Goal: Task Accomplishment & Management: Complete application form

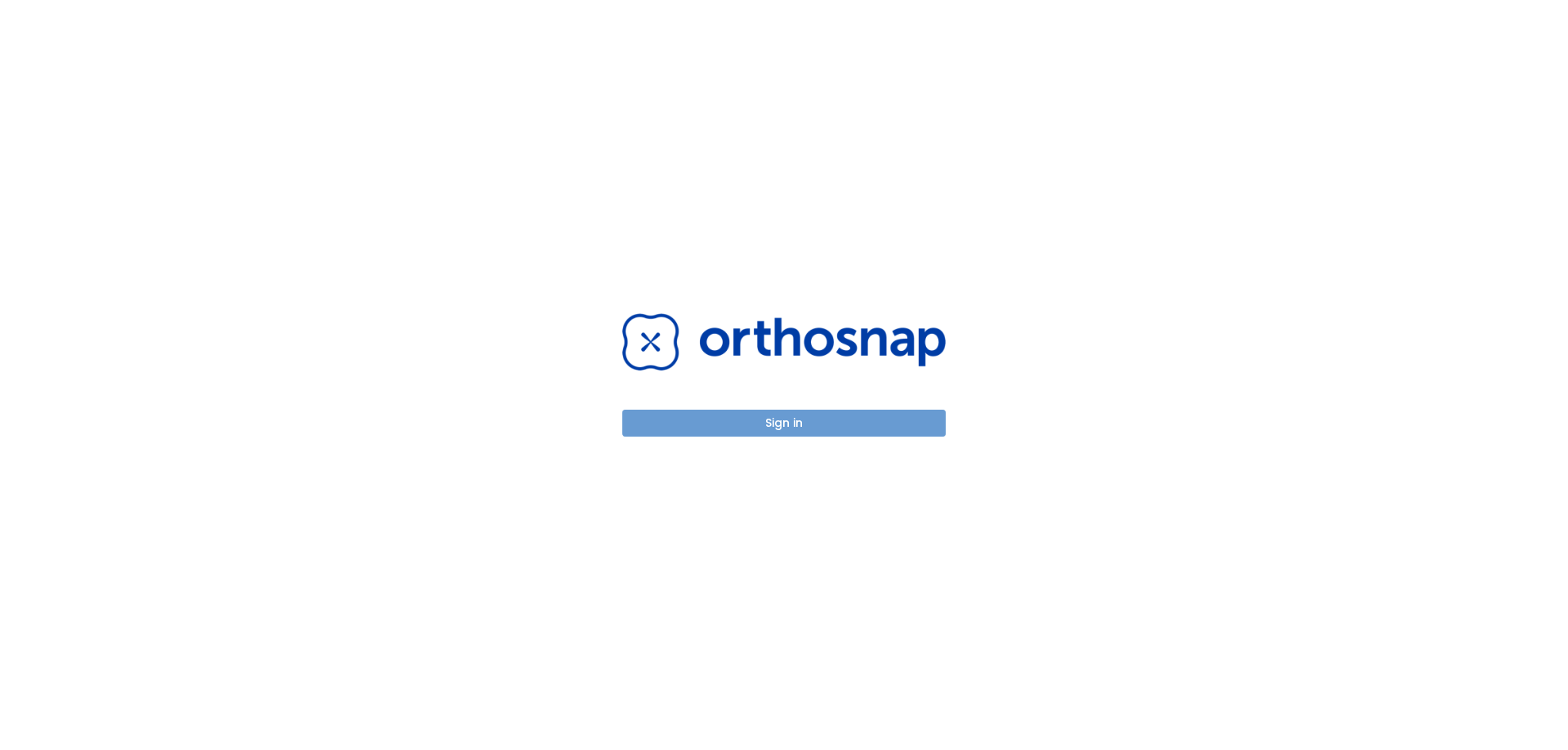
click at [804, 424] on button "Sign in" at bounding box center [783, 423] width 323 height 27
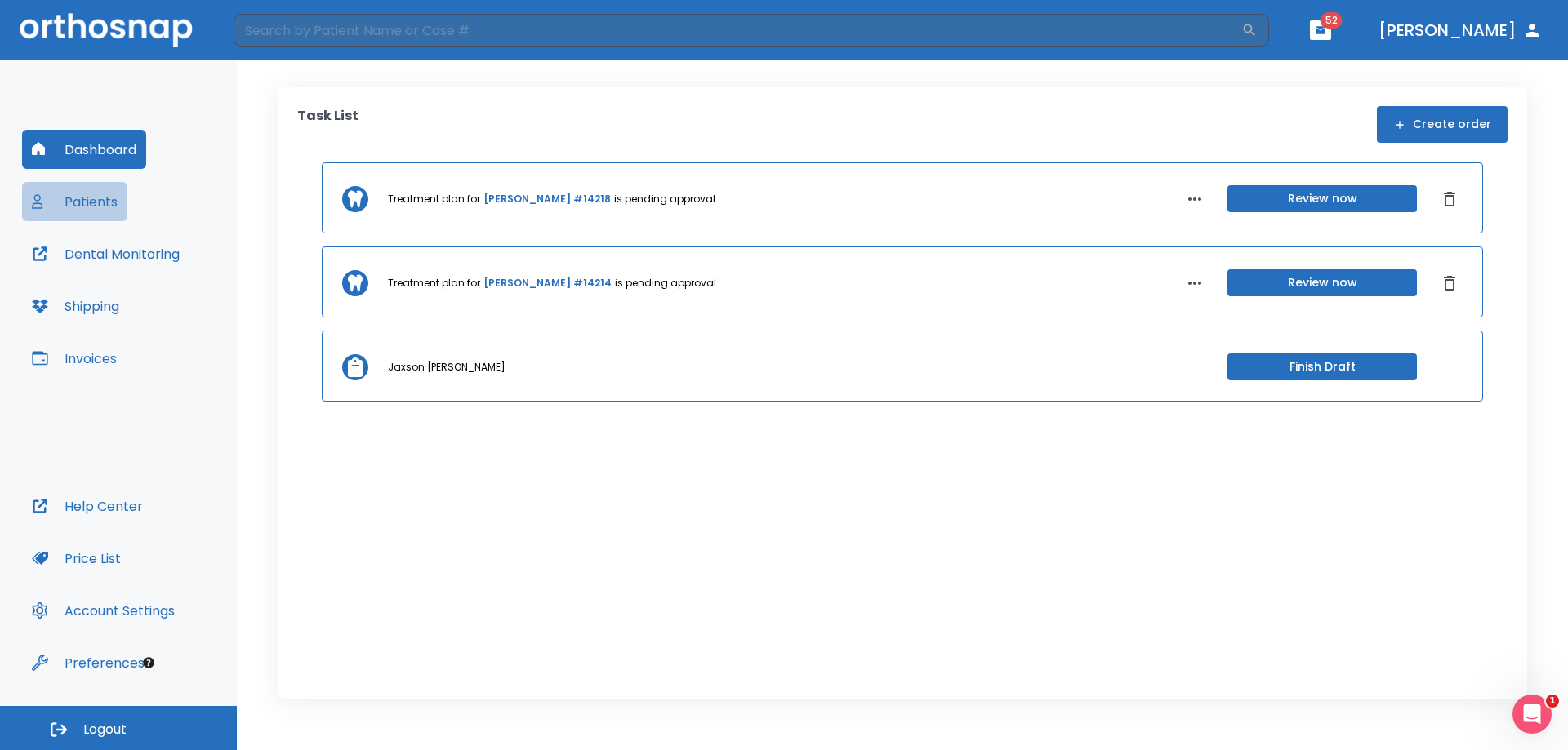
click at [88, 201] on button "Patients" at bounding box center [75, 201] width 106 height 39
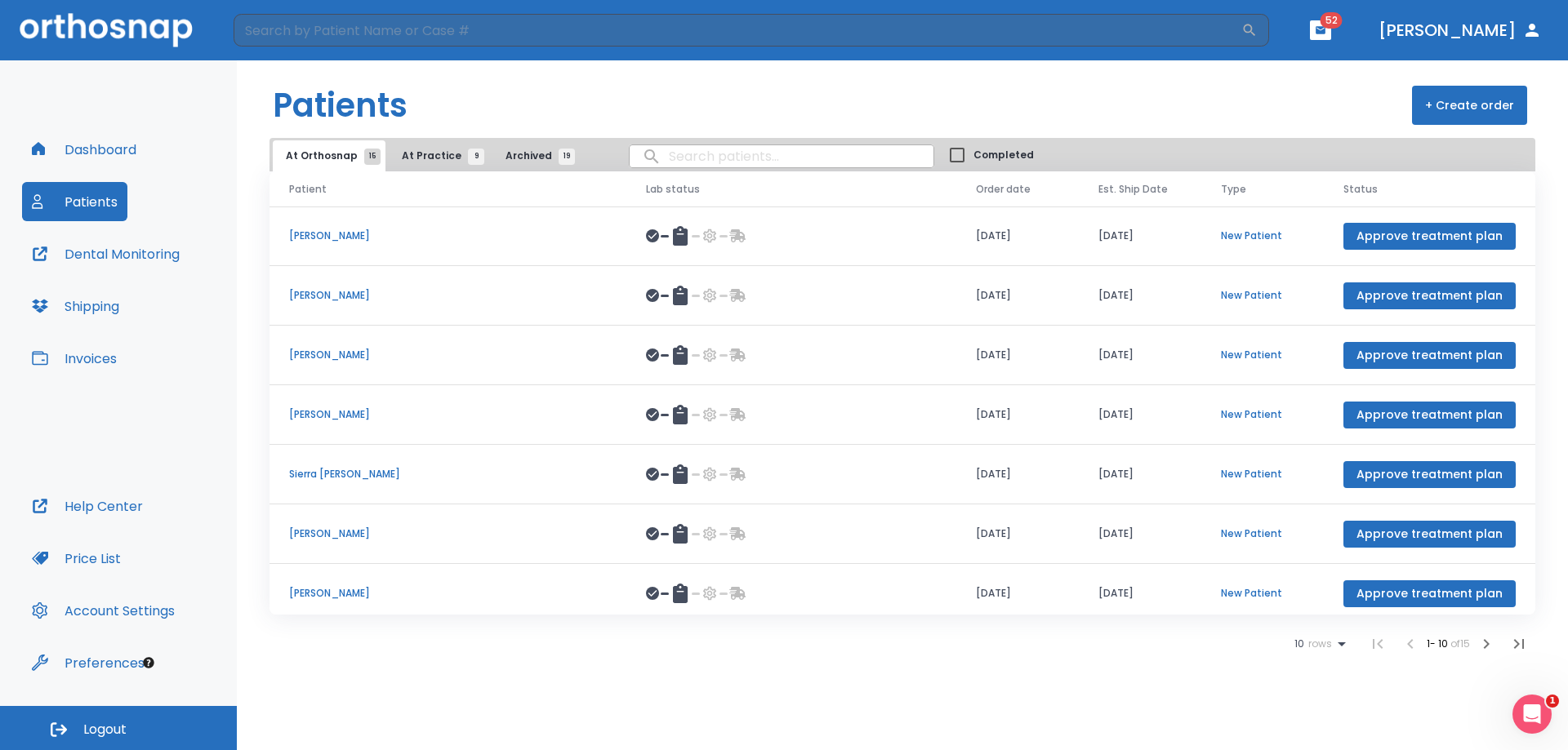
click at [456, 154] on span "At Practice 9" at bounding box center [439, 156] width 74 height 15
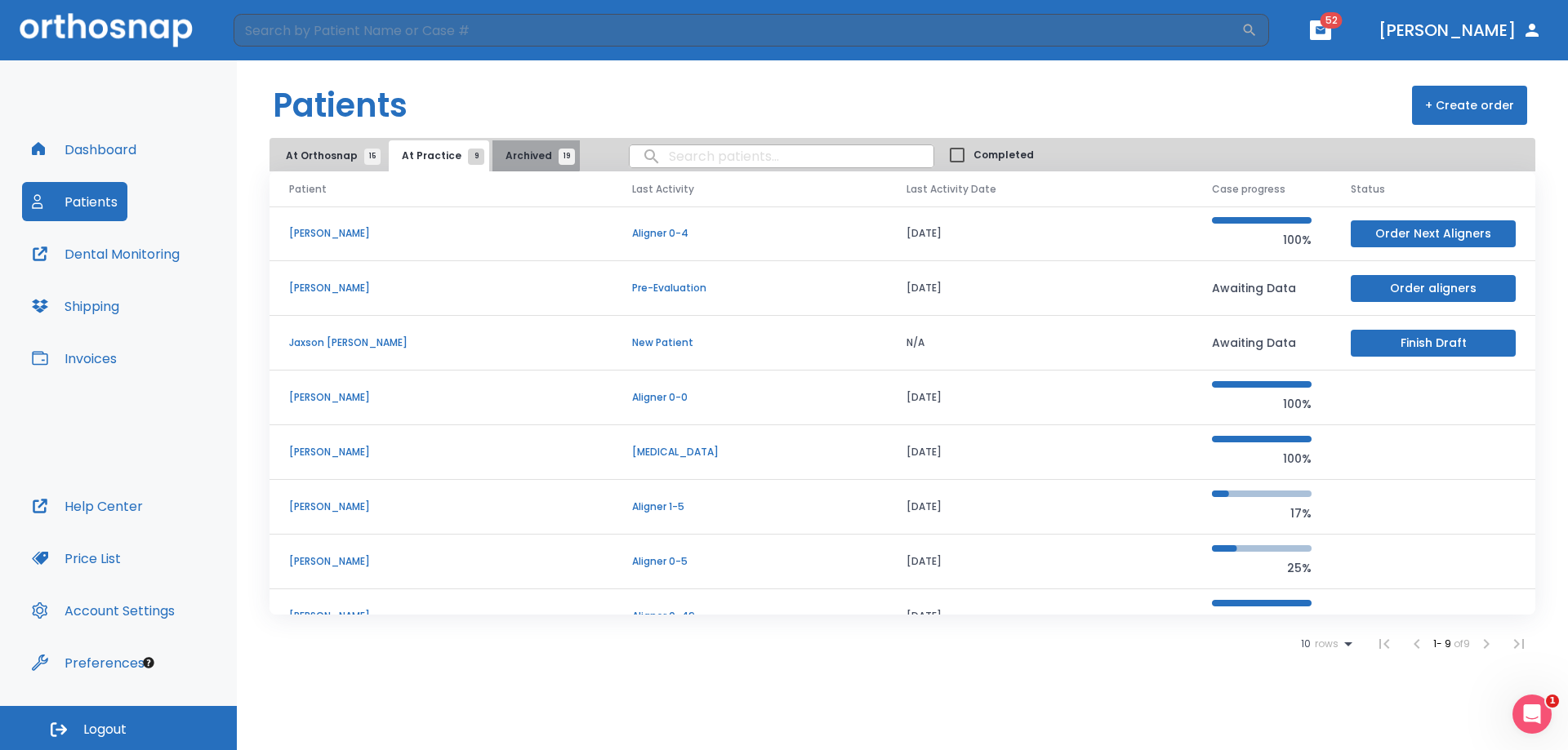
click at [511, 150] on span "Archived 19" at bounding box center [536, 156] width 61 height 15
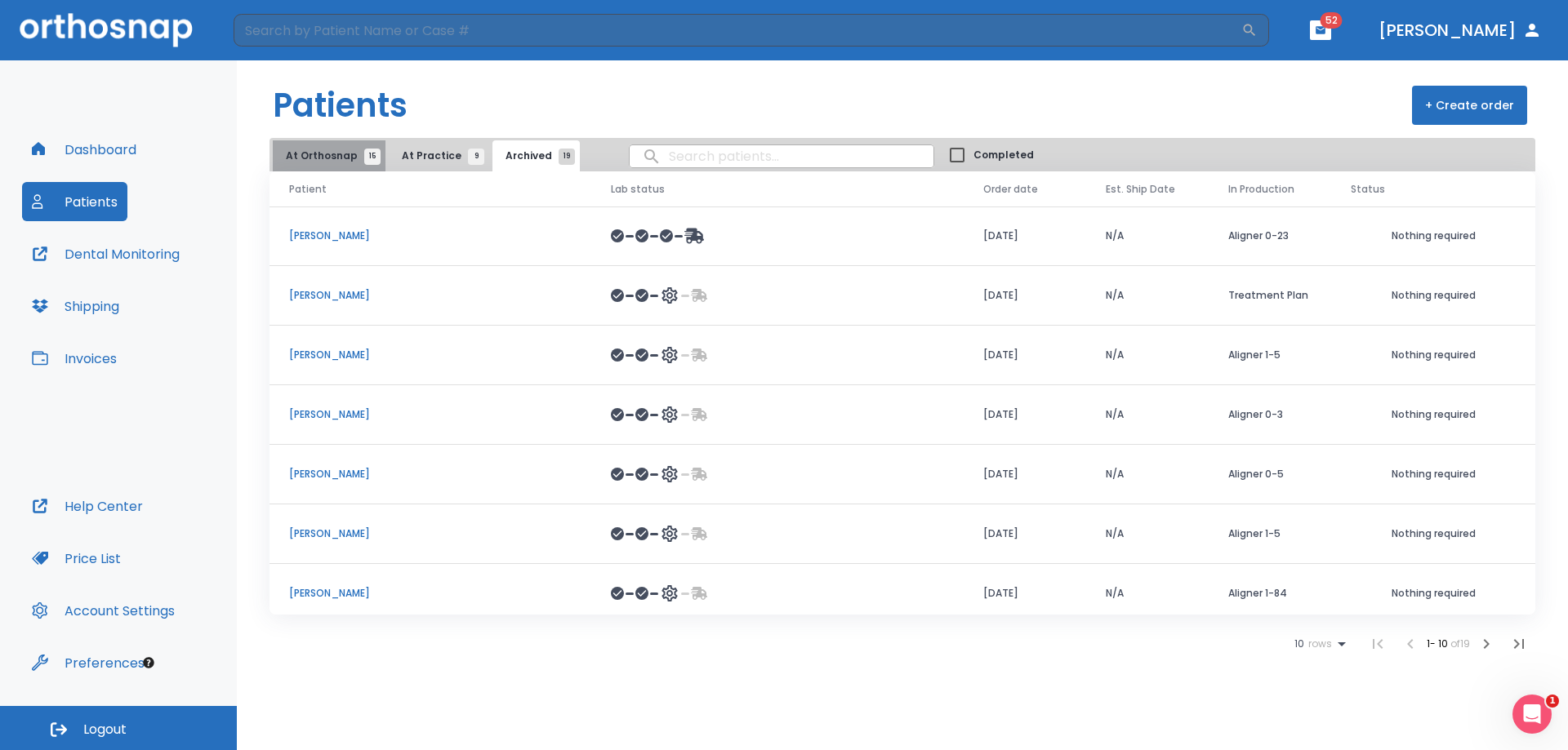
click at [331, 154] on span "At Orthosnap 15" at bounding box center [329, 156] width 87 height 15
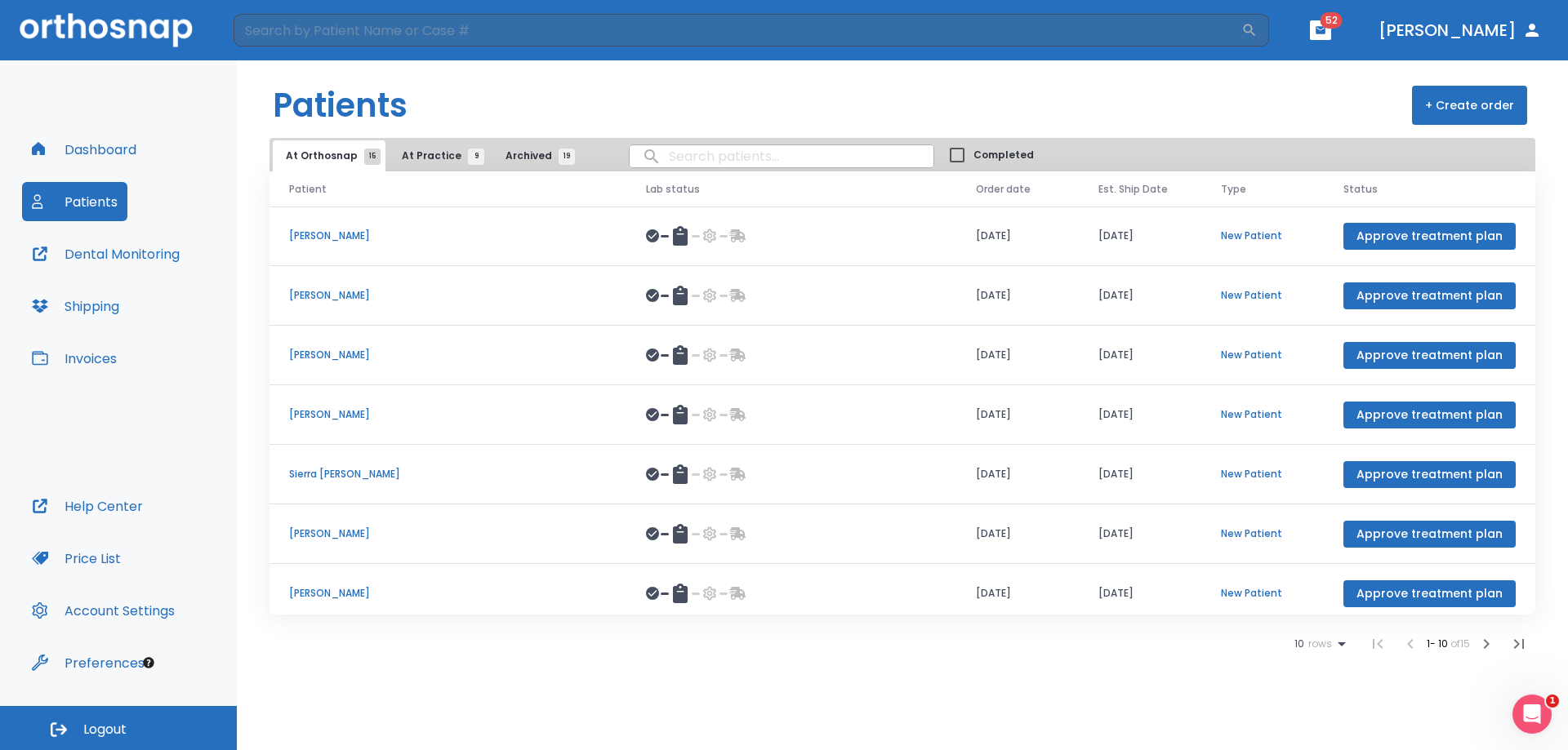
click at [691, 152] on input "search" at bounding box center [782, 156] width 304 height 32
type input "[PERSON_NAME]"
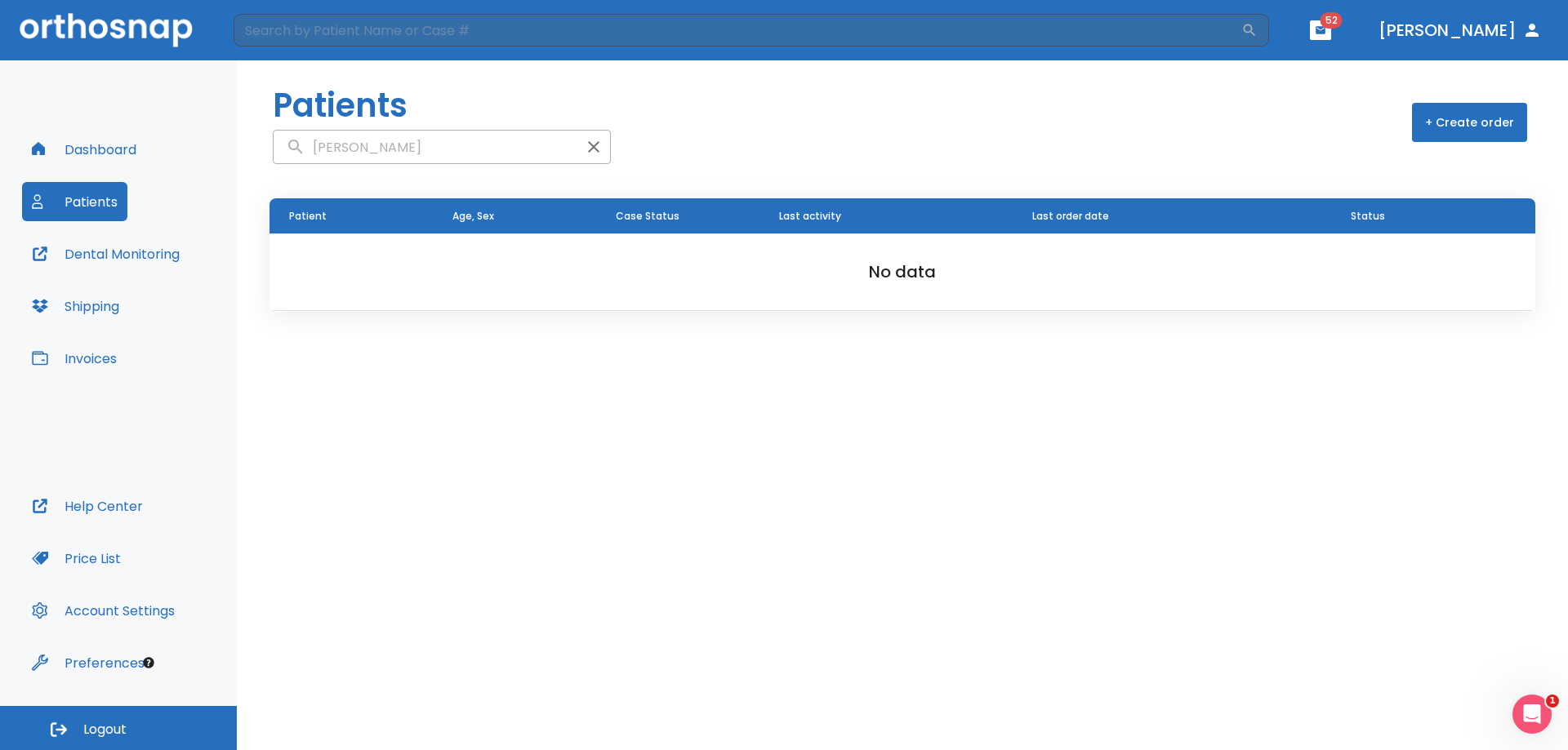
click at [368, 147] on input "[PERSON_NAME]" at bounding box center [425, 147] width 304 height 32
type input "[PERSON_NAME]"
click at [450, 149] on input "[PERSON_NAME]" at bounding box center [425, 147] width 304 height 32
click at [584, 144] on icon "button" at bounding box center [594, 147] width 20 height 20
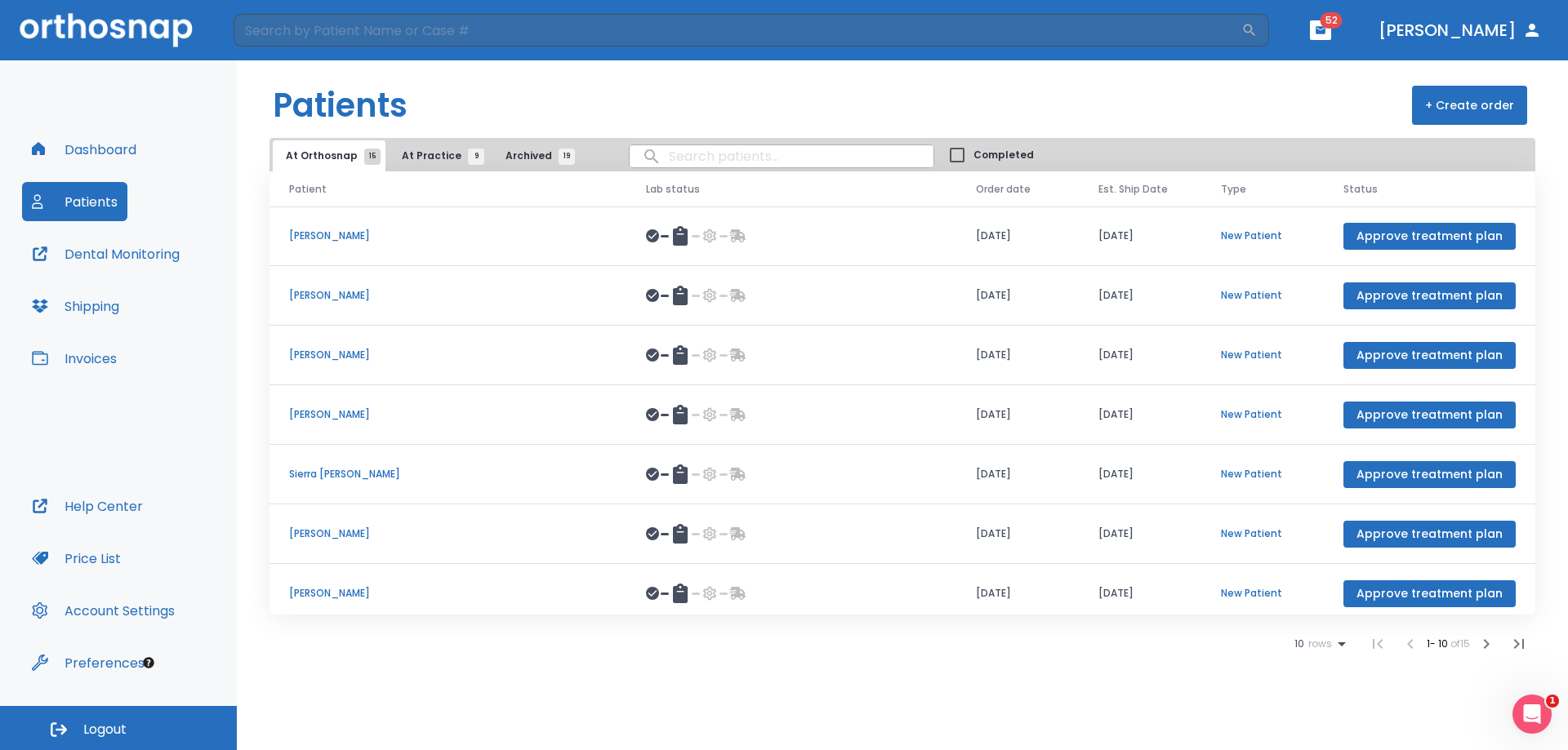
click at [1451, 102] on button "+ Create order" at bounding box center [1469, 105] width 115 height 39
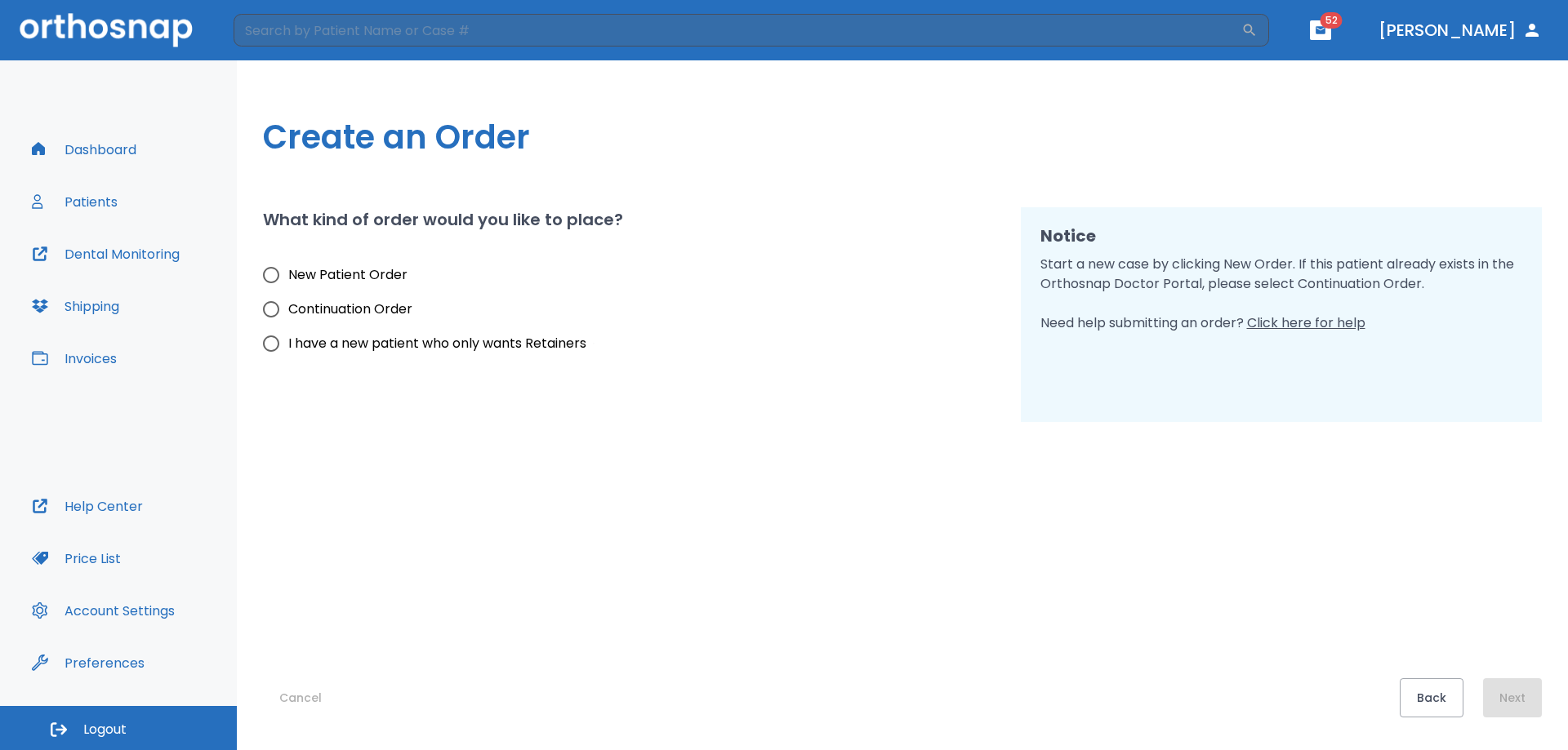
drag, startPoint x: 274, startPoint y: 275, endPoint x: 284, endPoint y: 277, distance: 10.2
click at [275, 275] on input "New Patient Order" at bounding box center [271, 275] width 35 height 35
radio input "true"
click at [1520, 703] on button "Next" at bounding box center [1512, 697] width 59 height 39
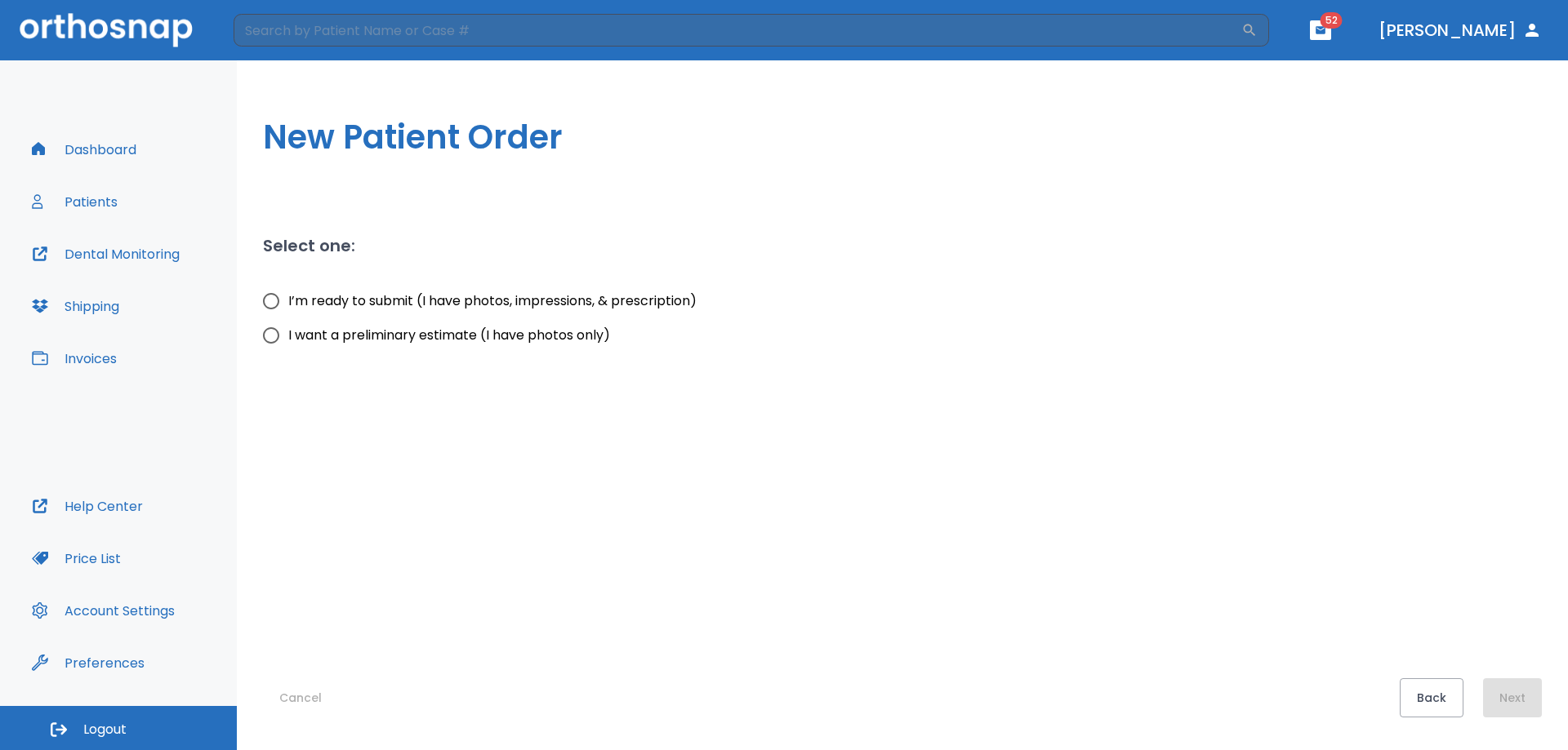
click at [276, 304] on input "I’m ready to submit (I have photos, impressions, & prescription)" at bounding box center [271, 301] width 35 height 35
radio input "true"
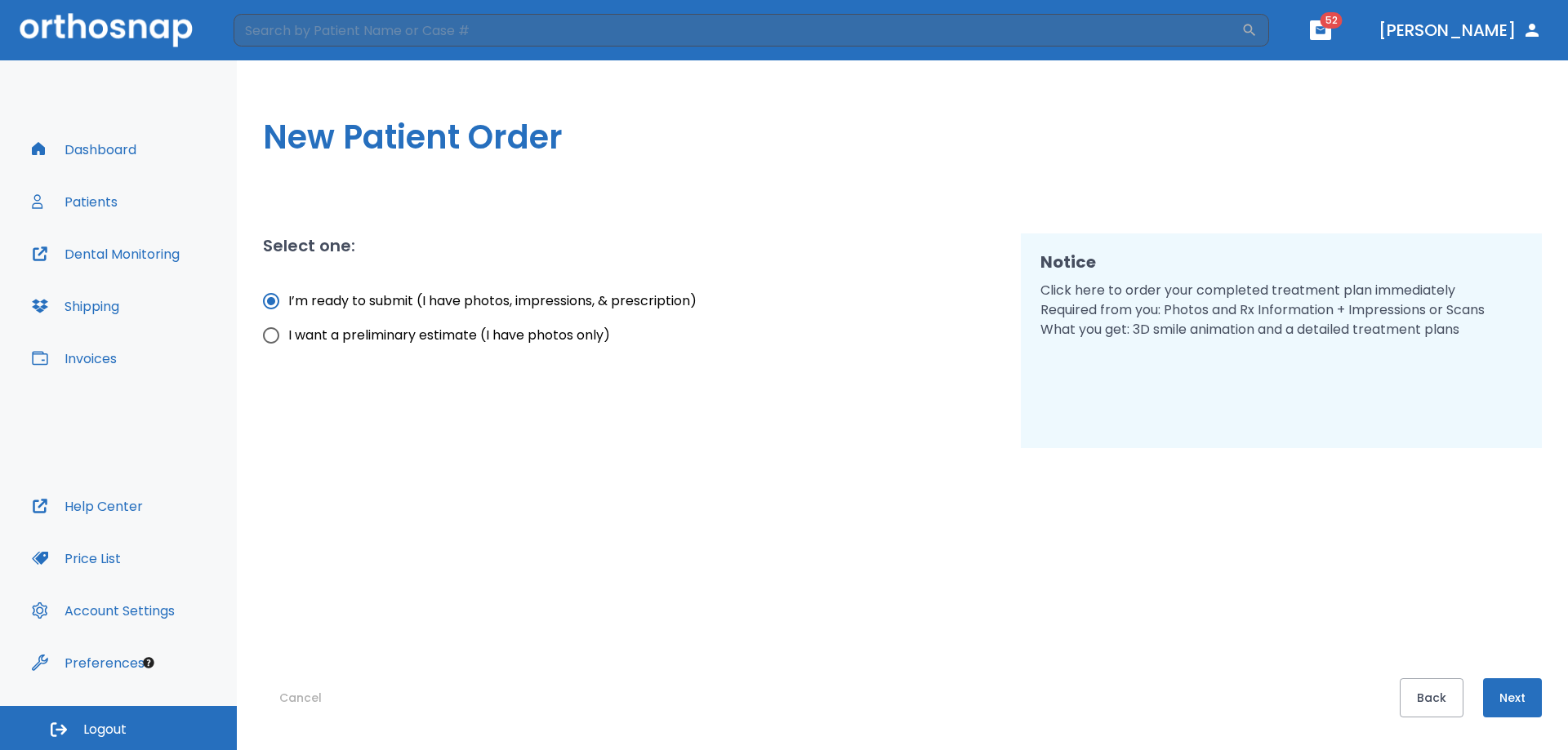
click at [1513, 696] on button "Next" at bounding box center [1512, 697] width 59 height 39
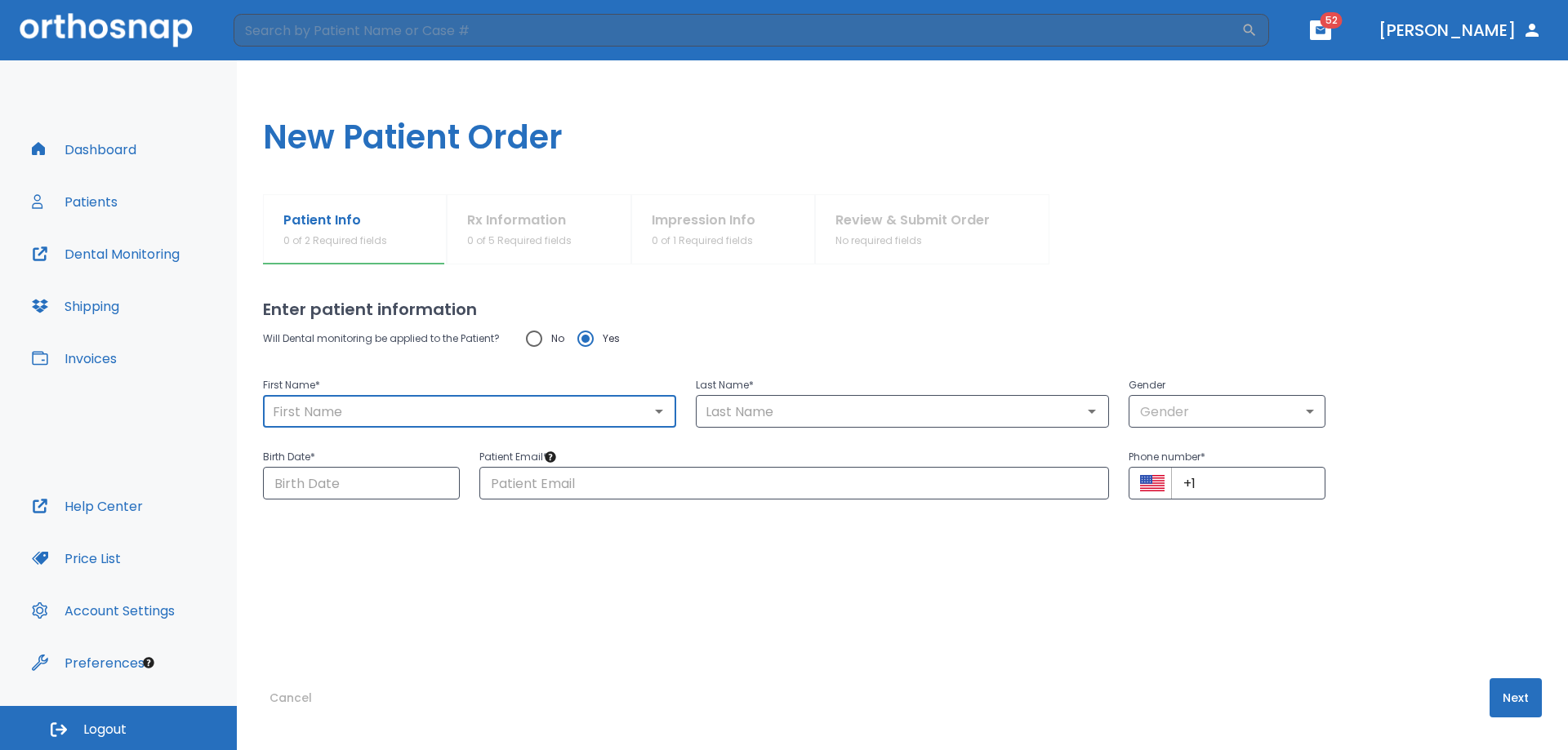
click at [424, 413] on input "text" at bounding box center [469, 411] width 403 height 23
type input "[PERSON_NAME]"
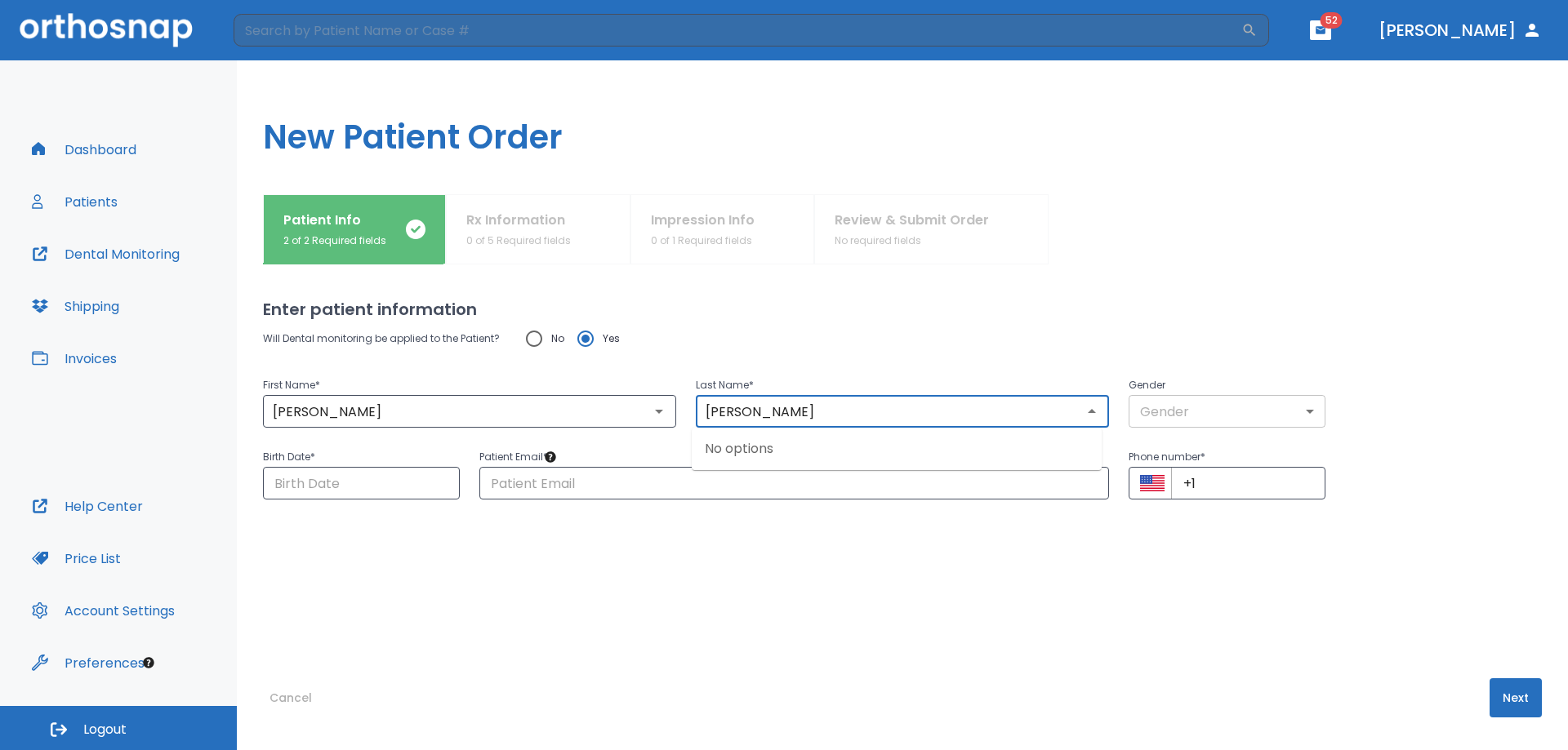
type input "[PERSON_NAME]"
click at [1143, 412] on body "​ 52 [PERSON_NAME] Dashboard Patients Dental Monitoring Shipping Invoices Help …" at bounding box center [784, 375] width 1568 height 750
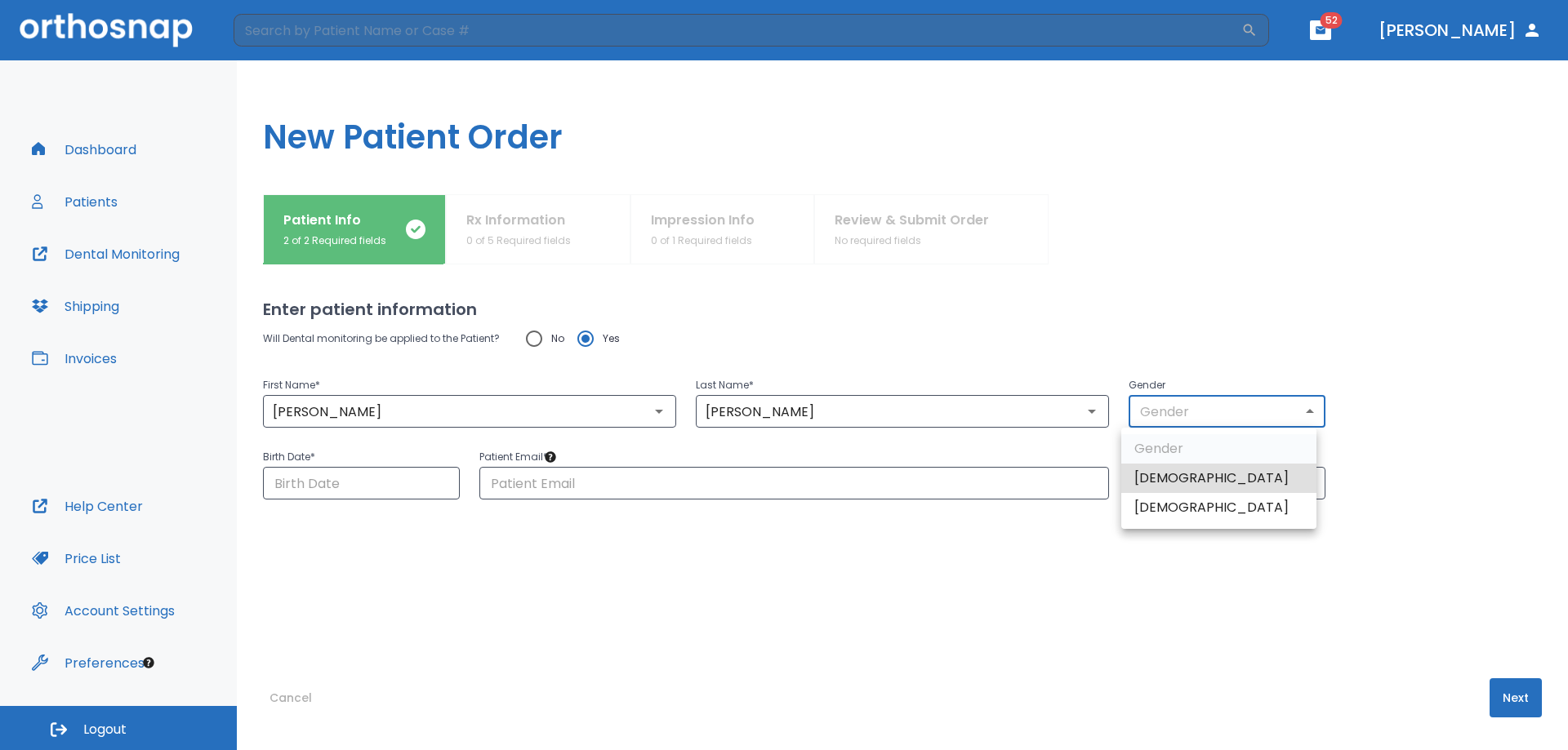
click at [1168, 506] on li "[DEMOGRAPHIC_DATA]" at bounding box center [1219, 508] width 195 height 30
type input "0"
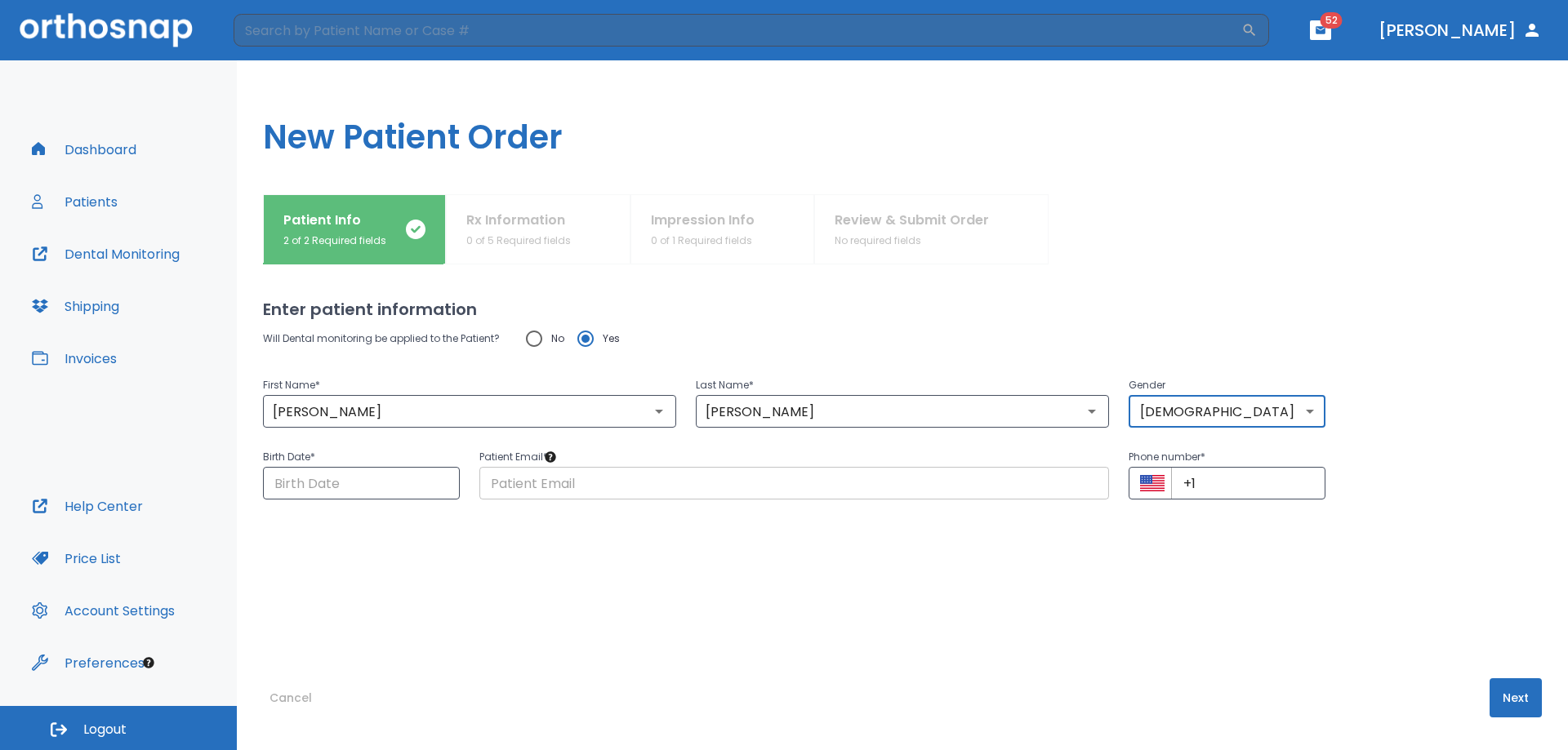
click at [525, 482] on input "text" at bounding box center [794, 483] width 630 height 33
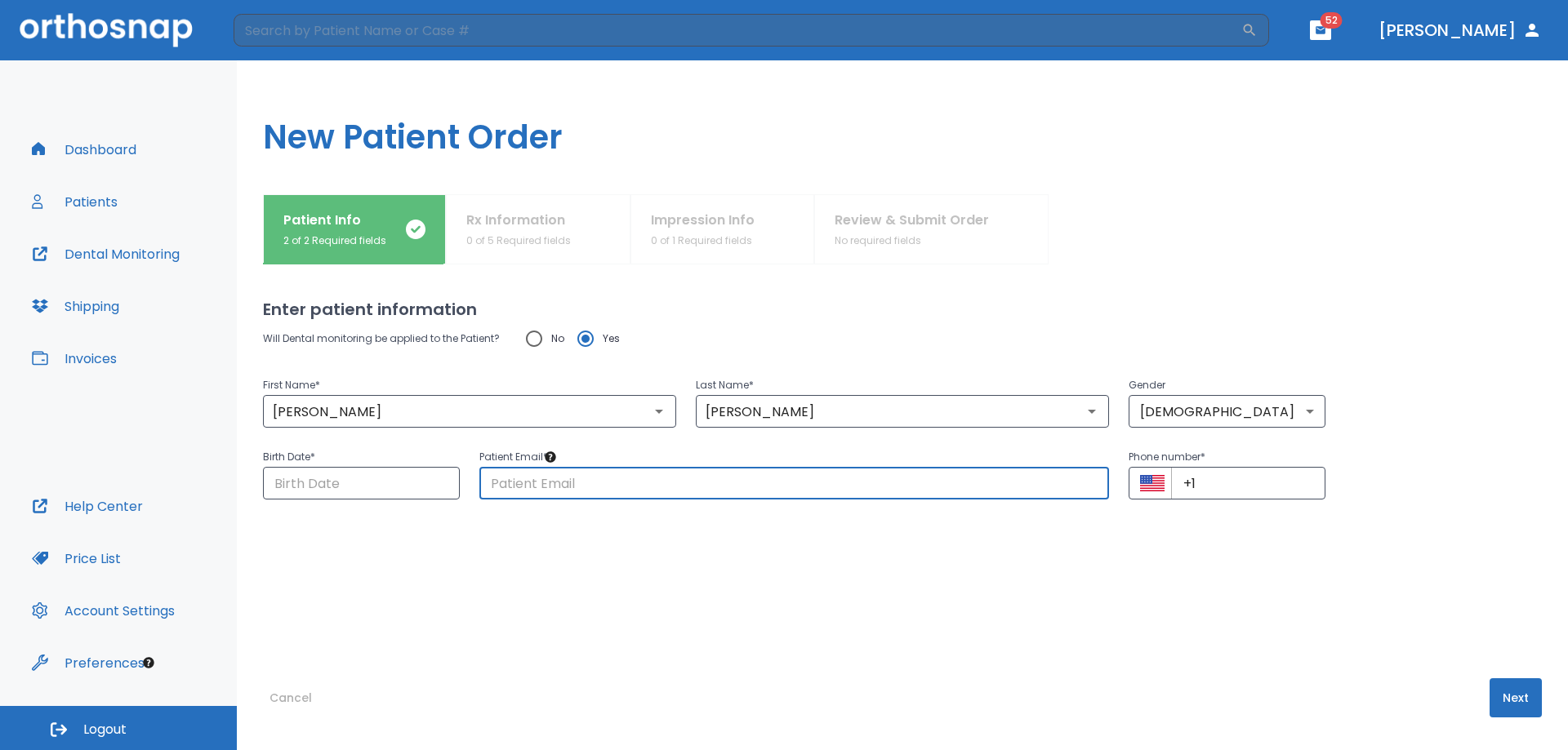
paste input "[EMAIL_ADDRESS][DOMAIN_NAME]"
type input "[EMAIL_ADDRESS][DOMAIN_NAME]"
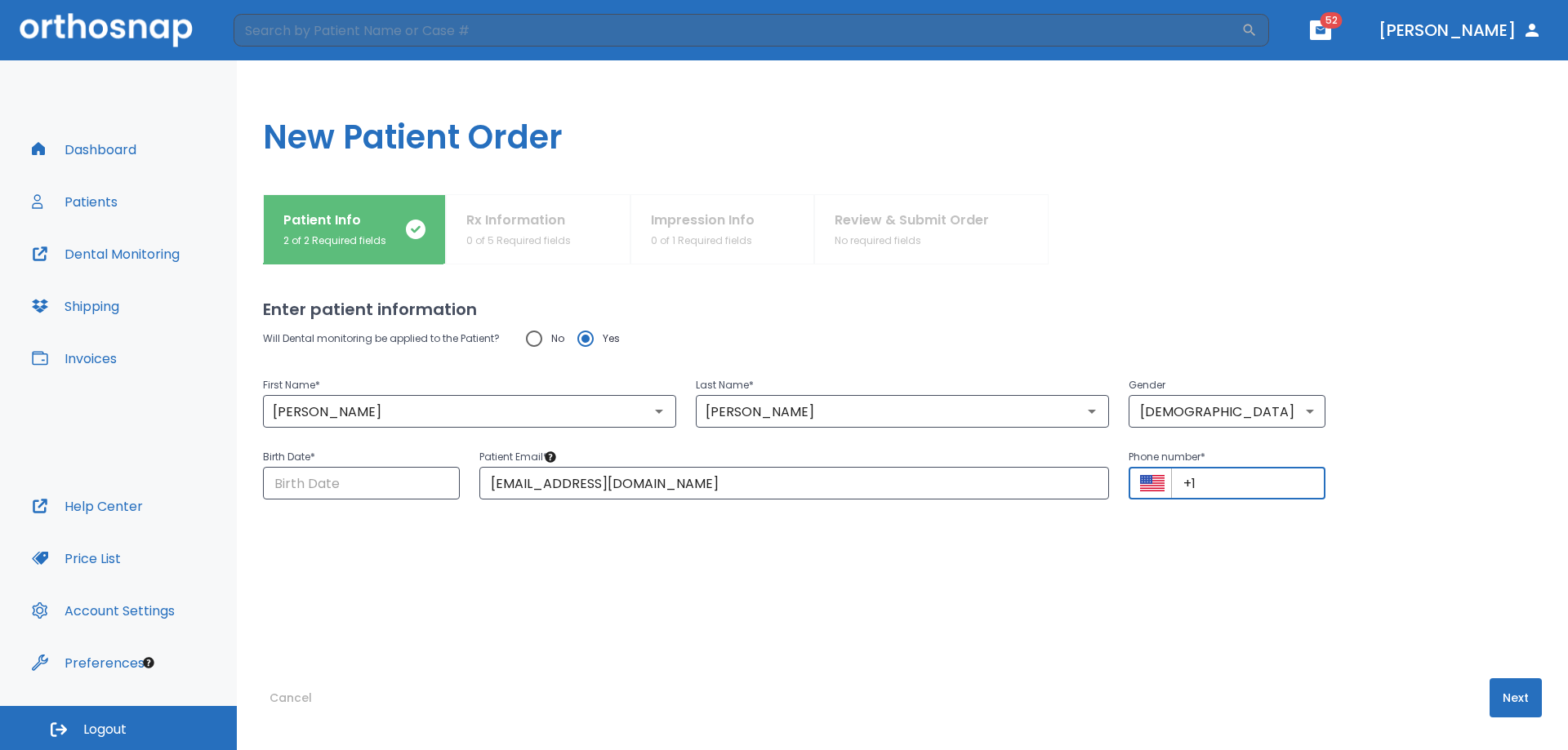
click at [1205, 486] on input "+1" at bounding box center [1247, 483] width 154 height 33
paste input "[PHONE_NUMBER]"
type input "[PHONE_NUMBER]"
click at [340, 480] on input "Choose date" at bounding box center [361, 483] width 197 height 33
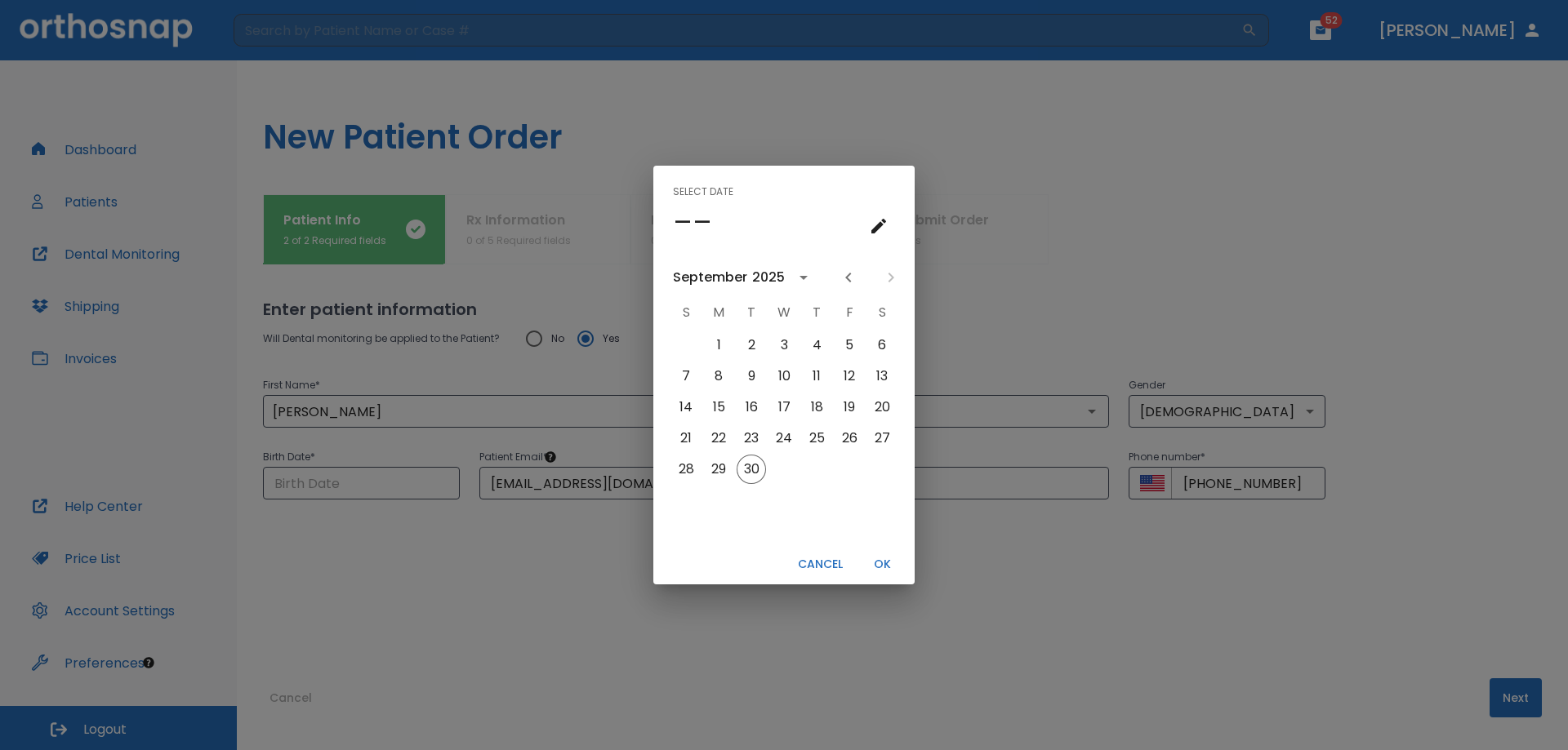
click at [805, 278] on icon "calendar view is open, switch to year view" at bounding box center [804, 278] width 20 height 20
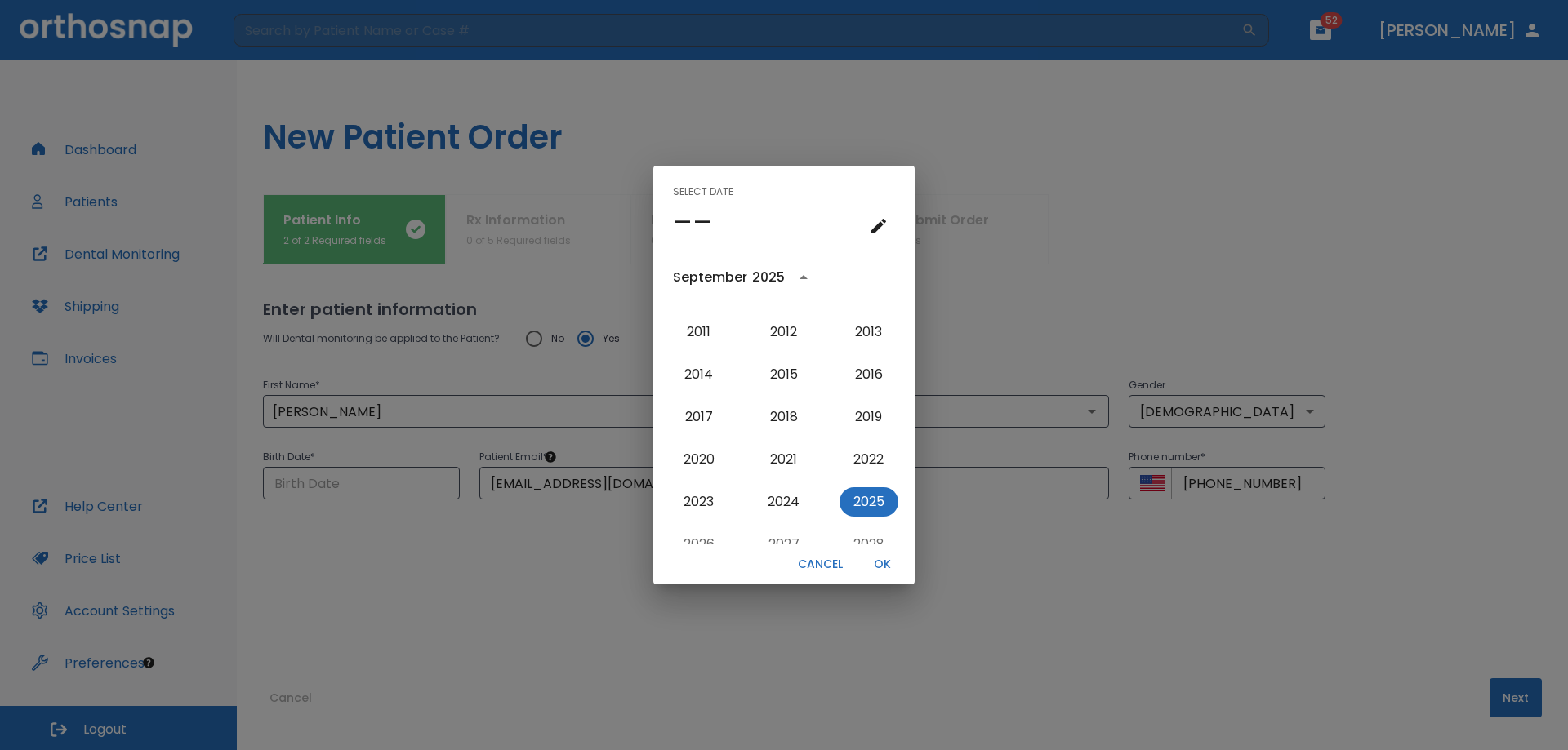
scroll to position [1546, 0]
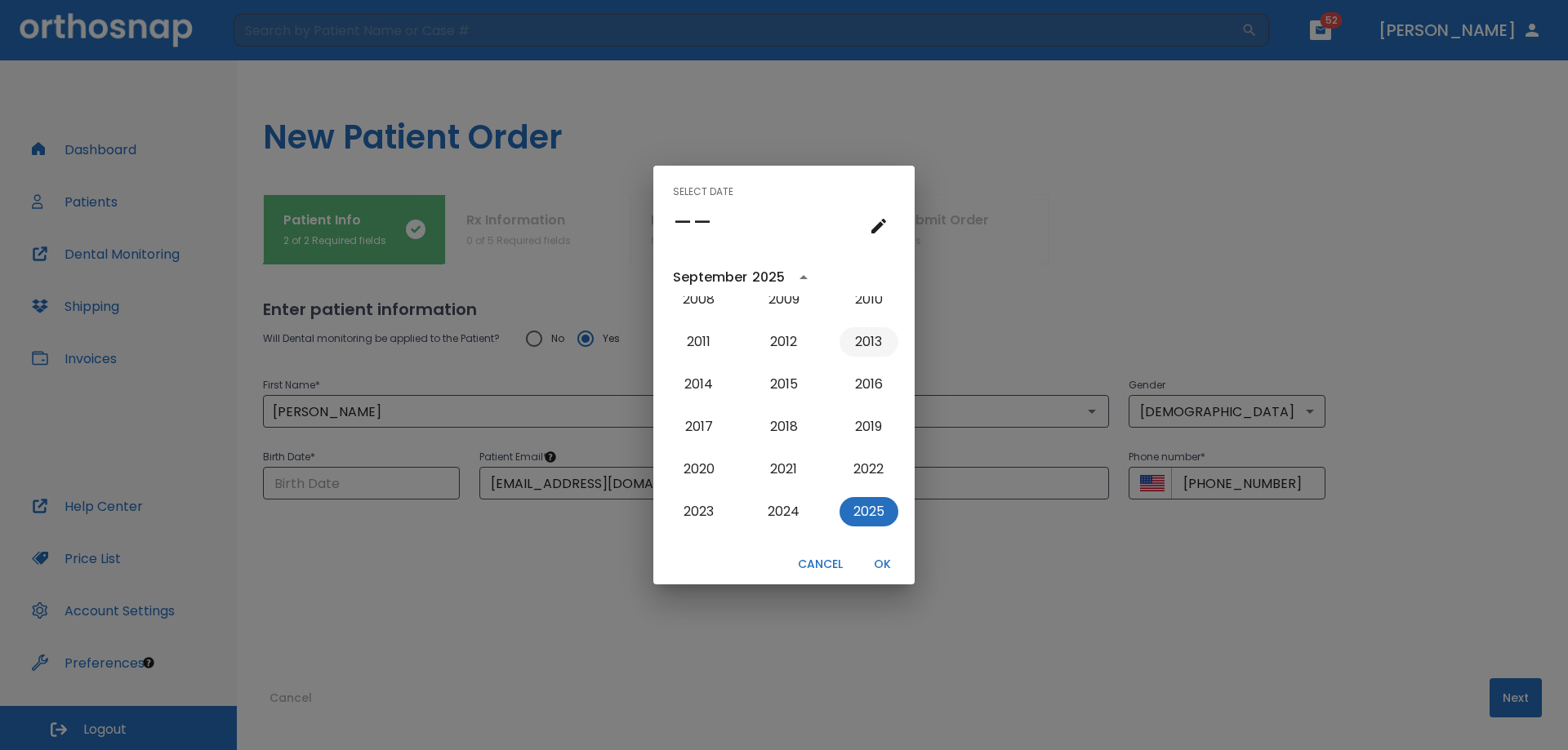
click at [858, 338] on button "2013" at bounding box center [868, 342] width 59 height 30
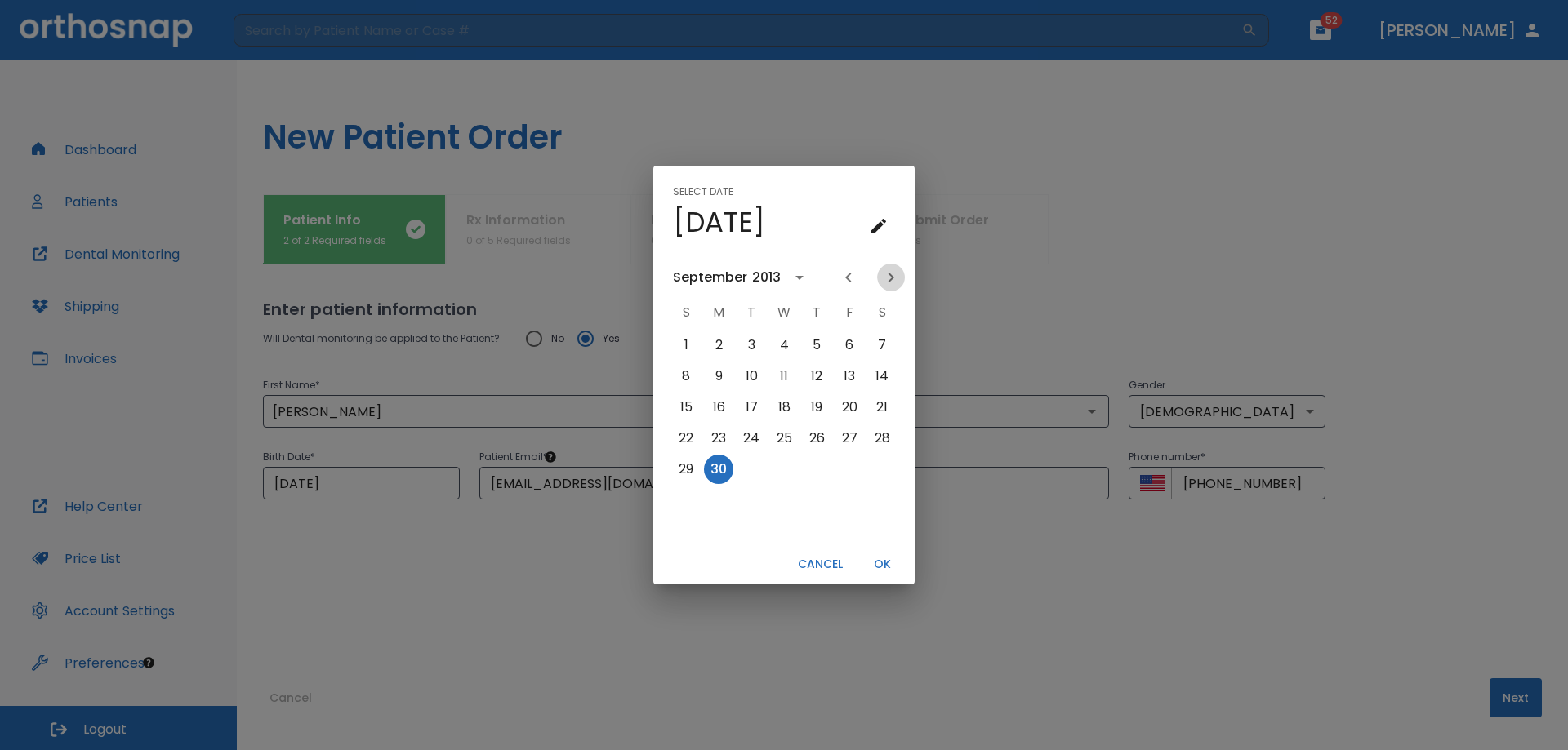
click at [889, 275] on icon "Next month" at bounding box center [891, 278] width 20 height 20
click at [757, 406] on button "17" at bounding box center [752, 407] width 30 height 30
type input "[DATE]"
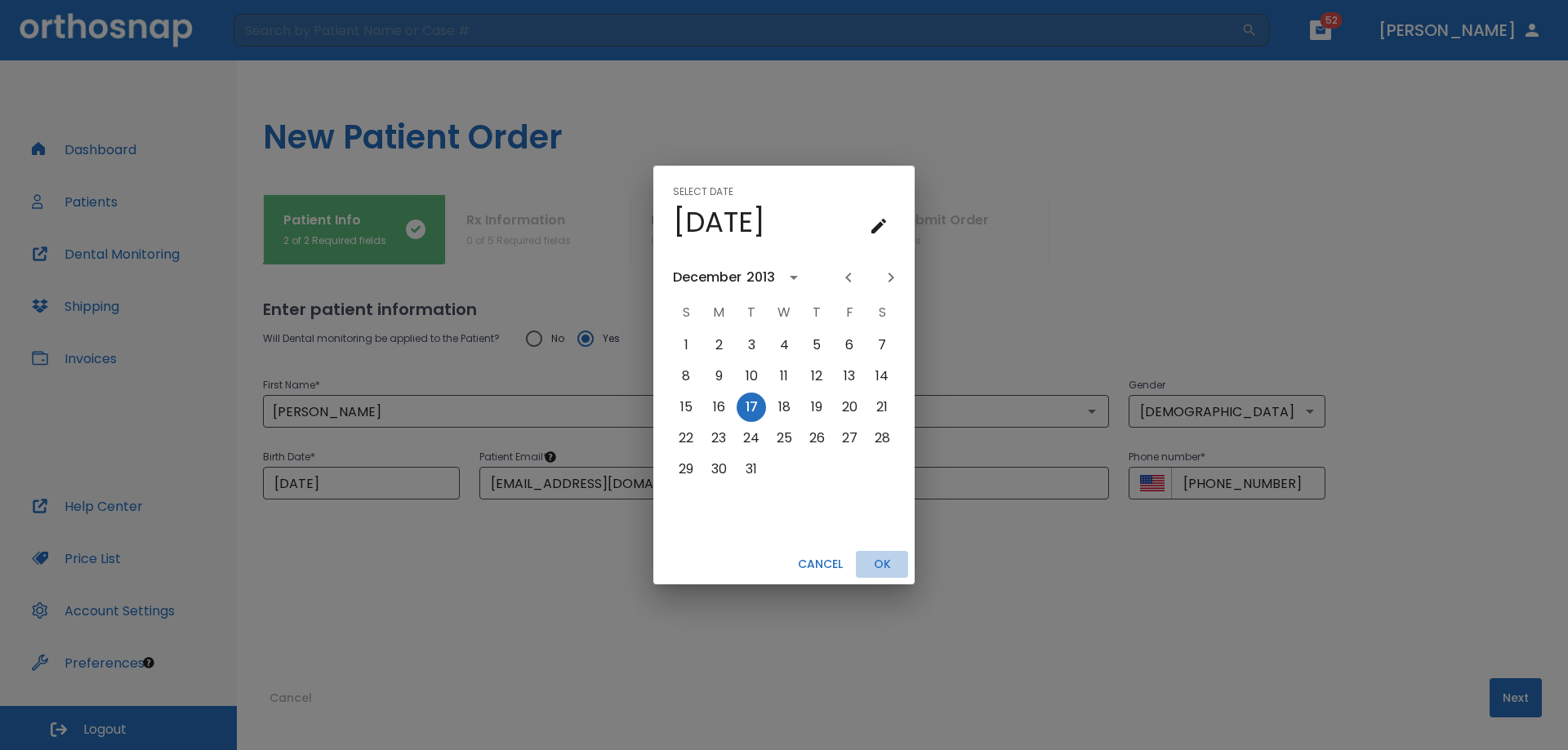
click at [887, 562] on button "OK" at bounding box center [881, 564] width 52 height 27
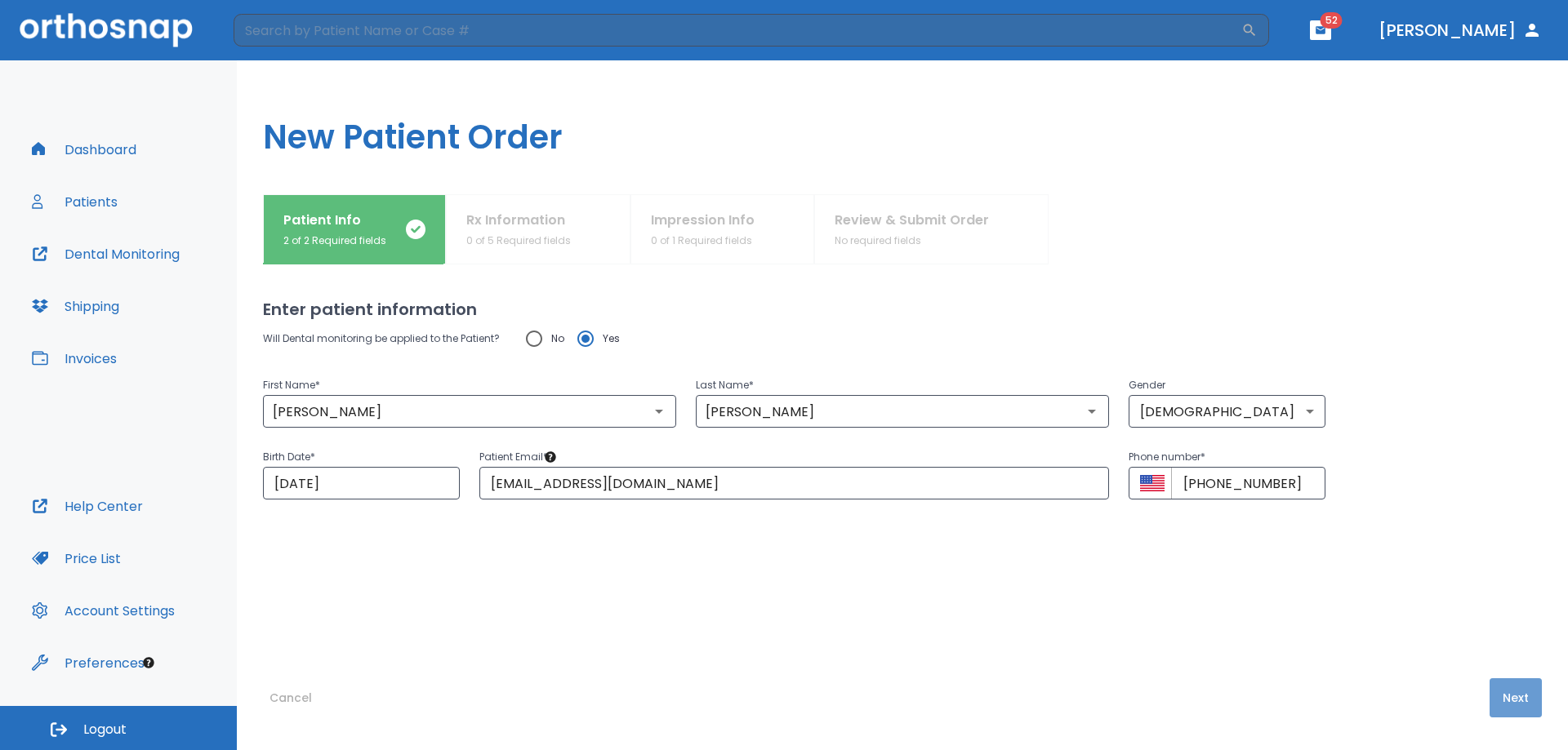
click at [1490, 697] on button "Next" at bounding box center [1515, 697] width 52 height 39
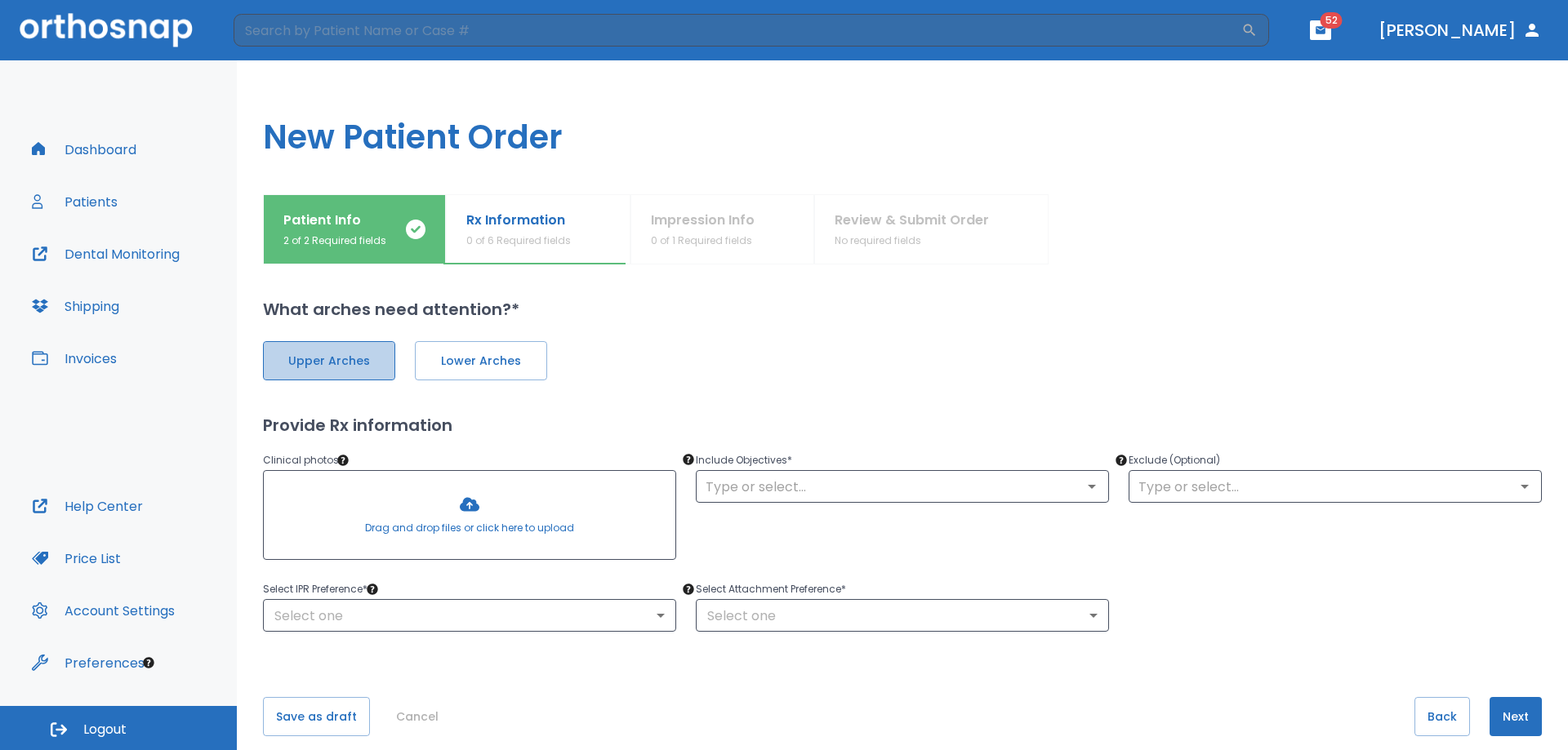
click at [346, 358] on span "Upper Arches" at bounding box center [329, 361] width 98 height 17
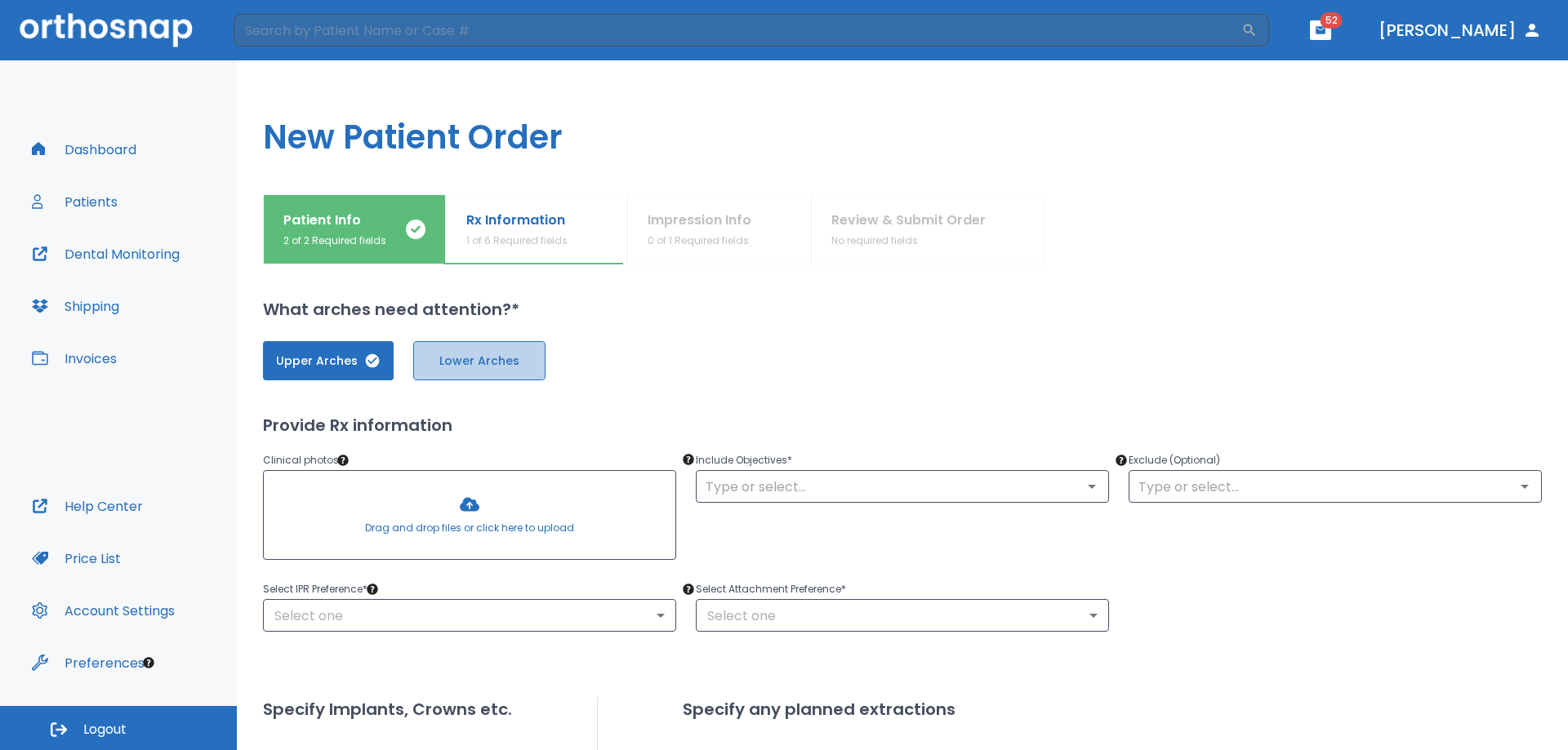
click at [485, 368] on span "Lower Arches" at bounding box center [479, 361] width 98 height 17
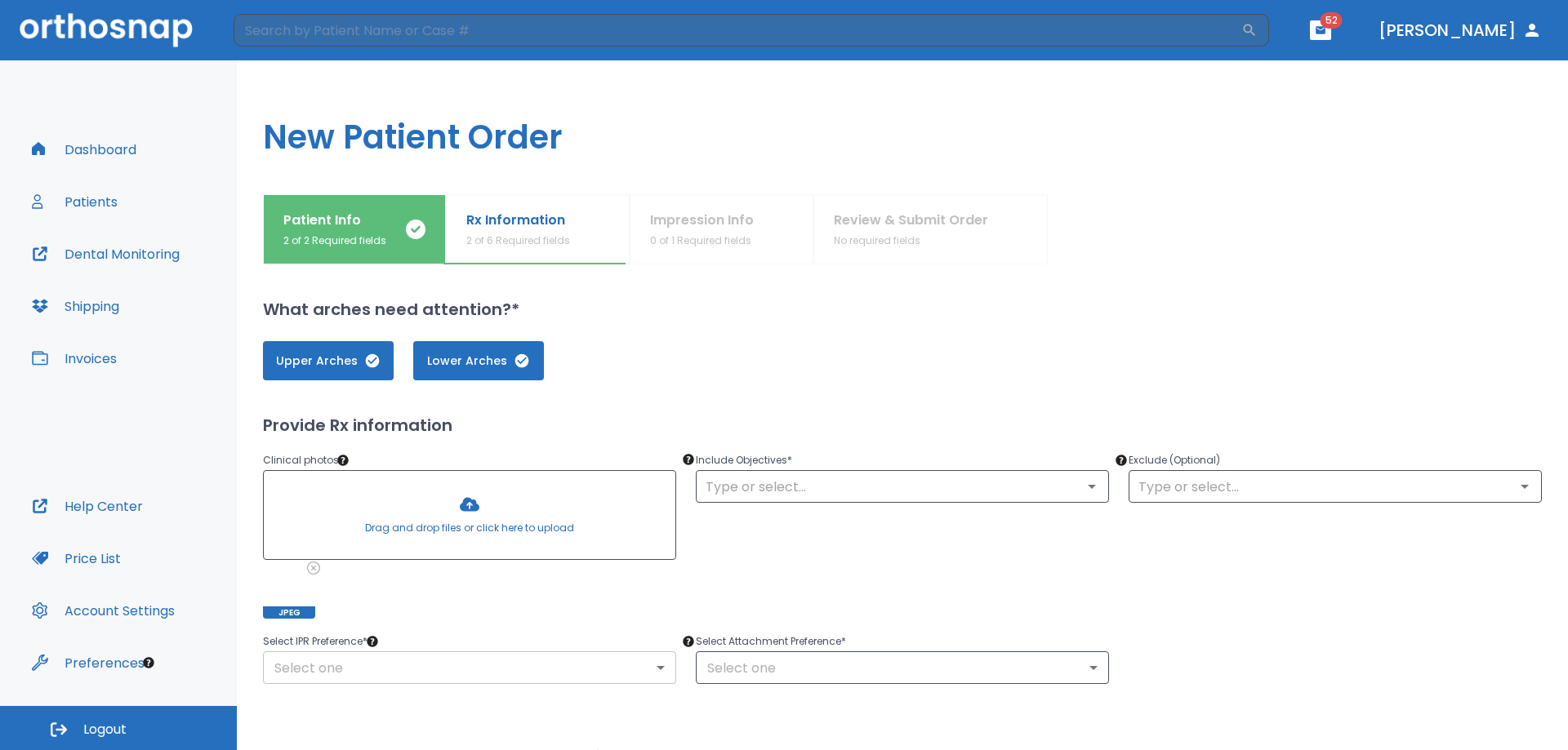
click at [484, 660] on body "​ 52 [PERSON_NAME] Dashboard Patients Dental Monitoring Shipping Invoices Help …" at bounding box center [784, 375] width 1568 height 750
click at [325, 656] on li "Allowed" at bounding box center [468, 657] width 410 height 30
type input "1"
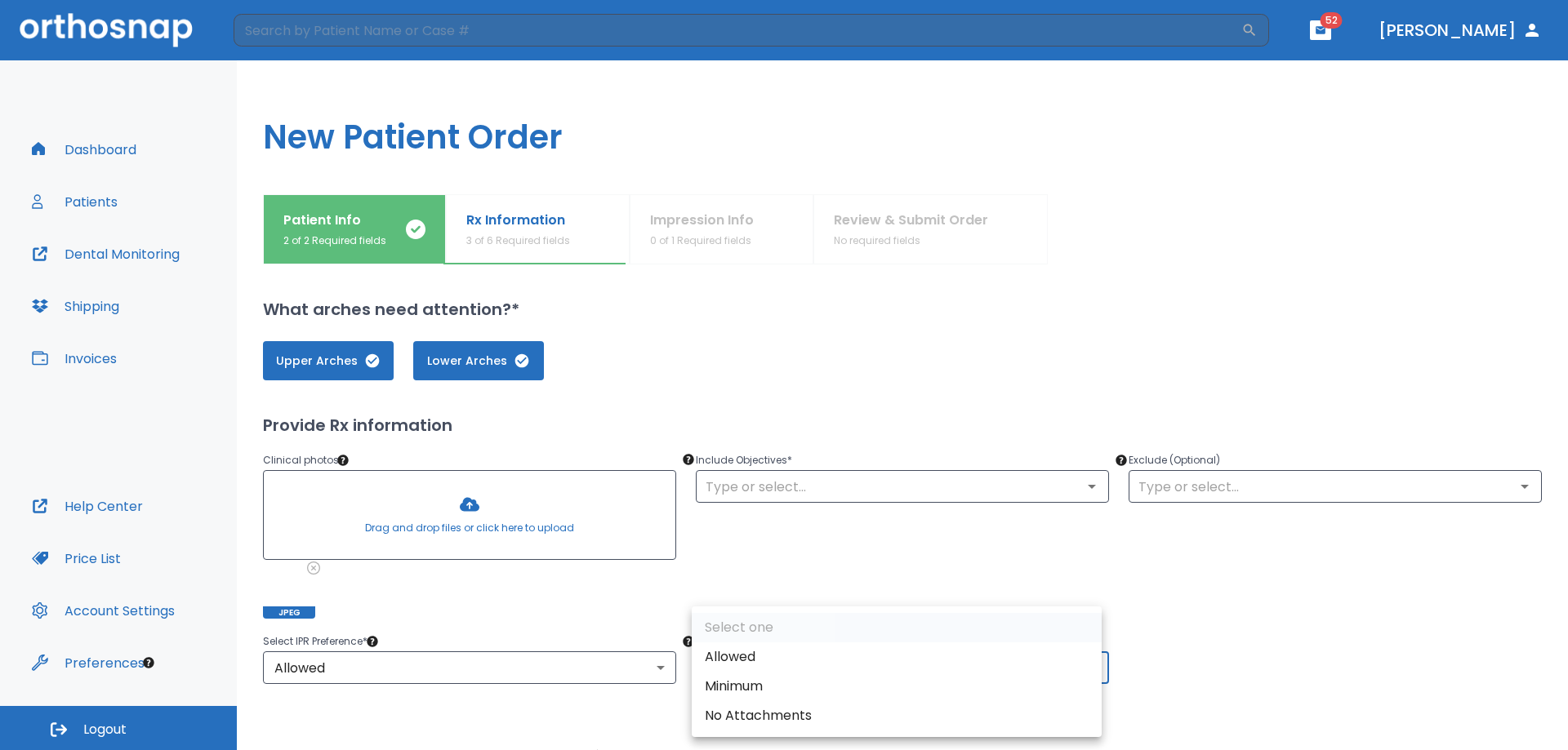
click at [828, 662] on body "​ 52 [PERSON_NAME] Dashboard Patients Dental Monitoring Shipping Invoices Help …" at bounding box center [784, 375] width 1568 height 750
click at [744, 660] on li "Allowed" at bounding box center [896, 657] width 410 height 30
type input "1"
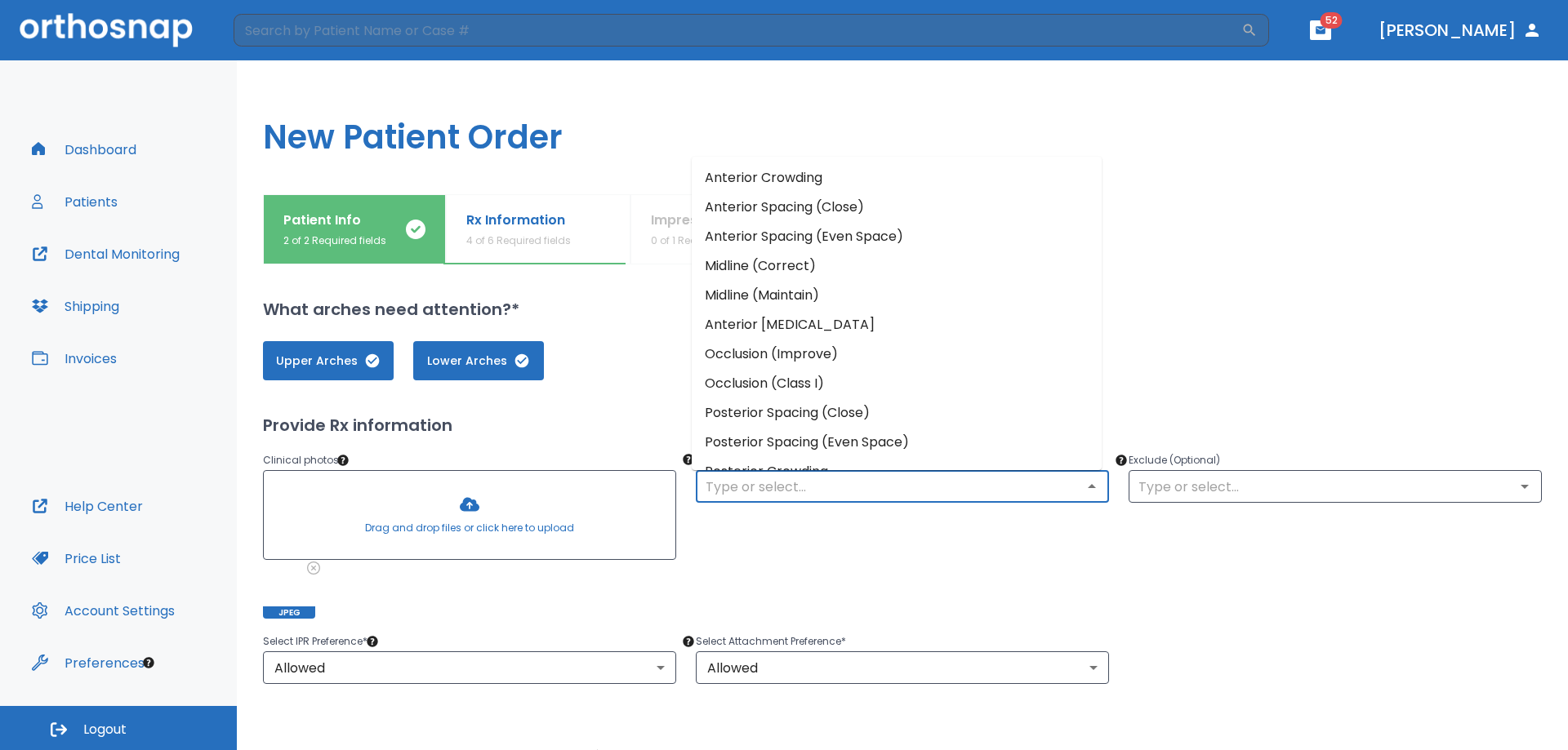
click at [800, 485] on input "text" at bounding box center [902, 487] width 403 height 23
click at [794, 207] on li "Anterior Spacing (Close)" at bounding box center [896, 207] width 410 height 30
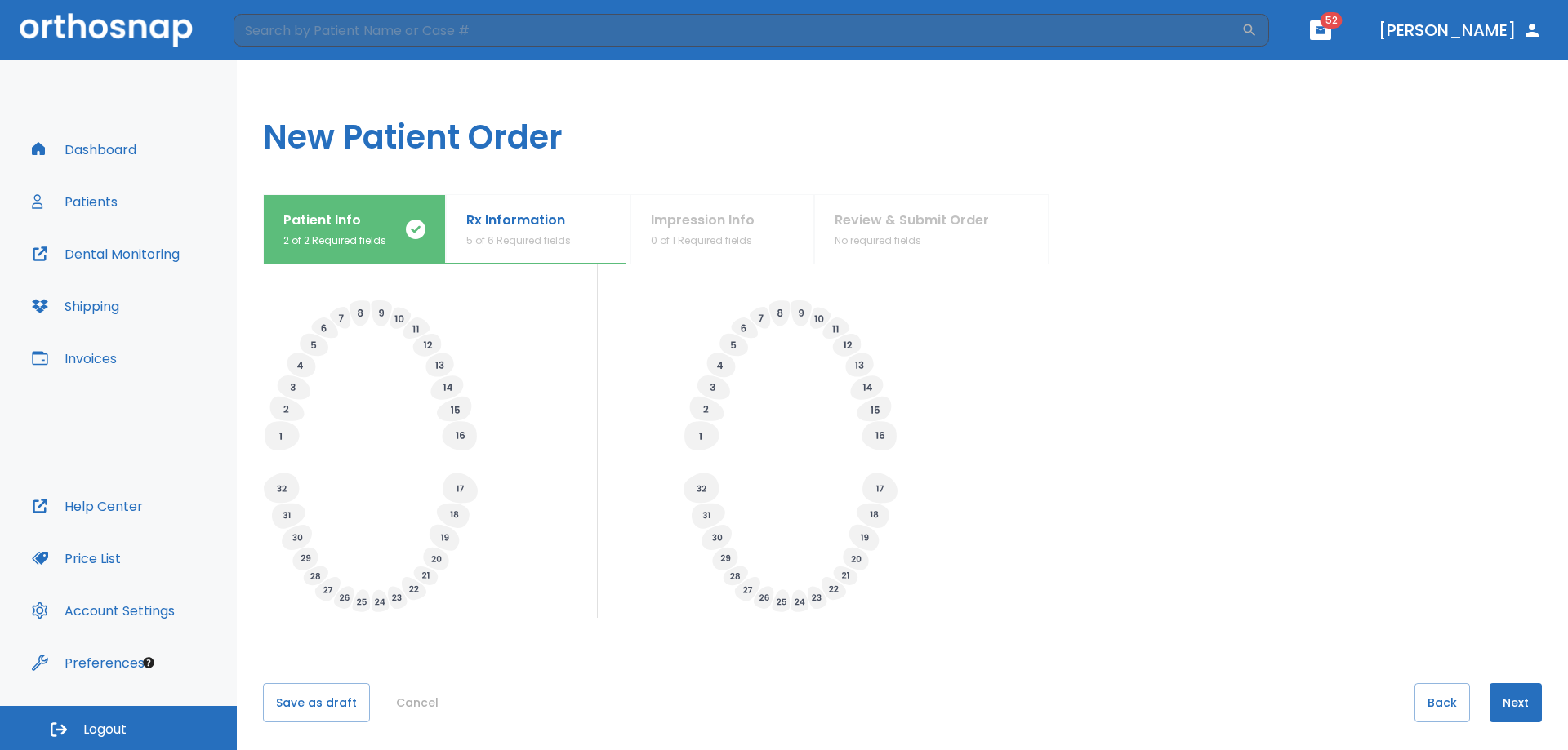
scroll to position [512, 0]
click at [1506, 705] on button "Next" at bounding box center [1515, 697] width 52 height 39
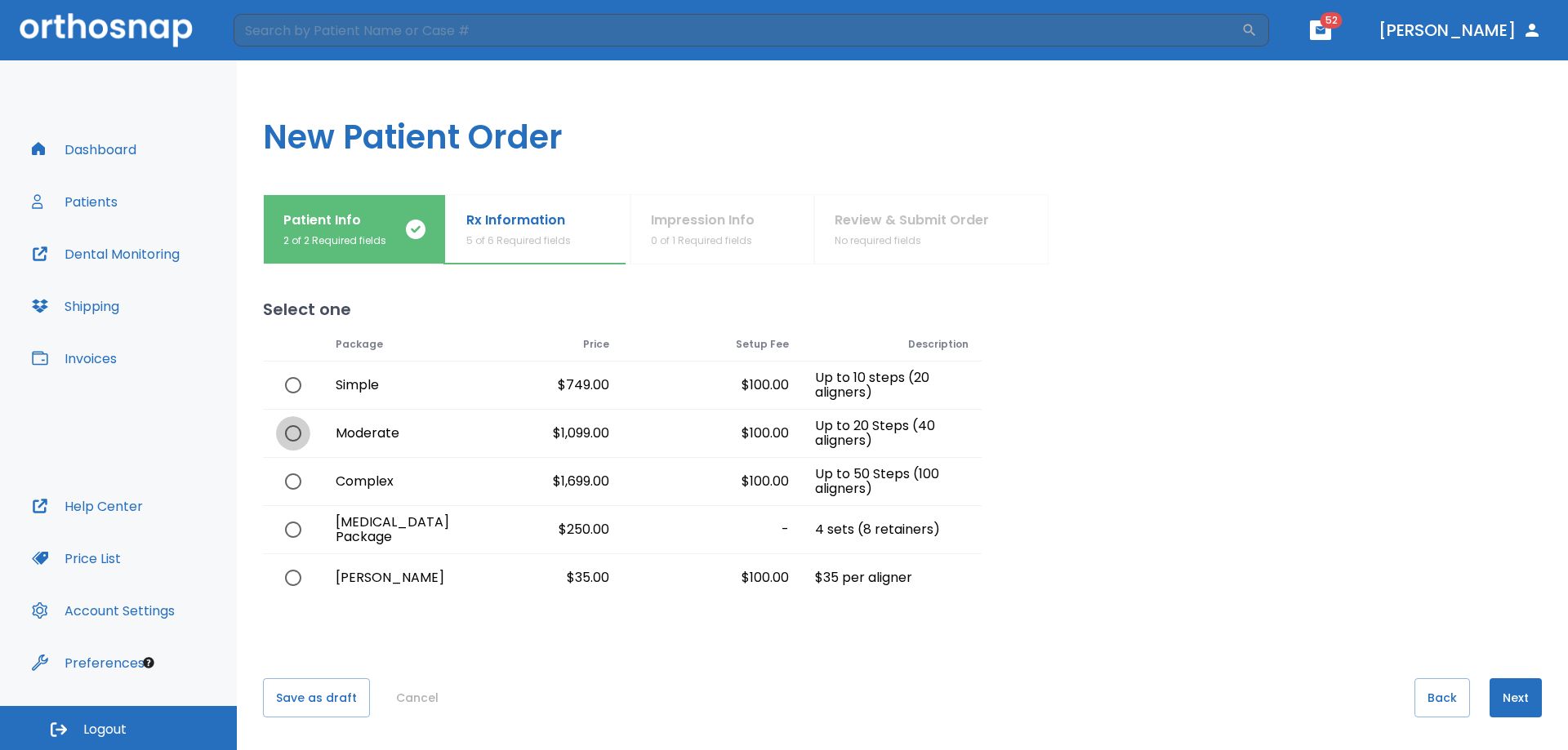
click at [297, 434] on input "radio" at bounding box center [293, 434] width 35 height 35
radio input "true"
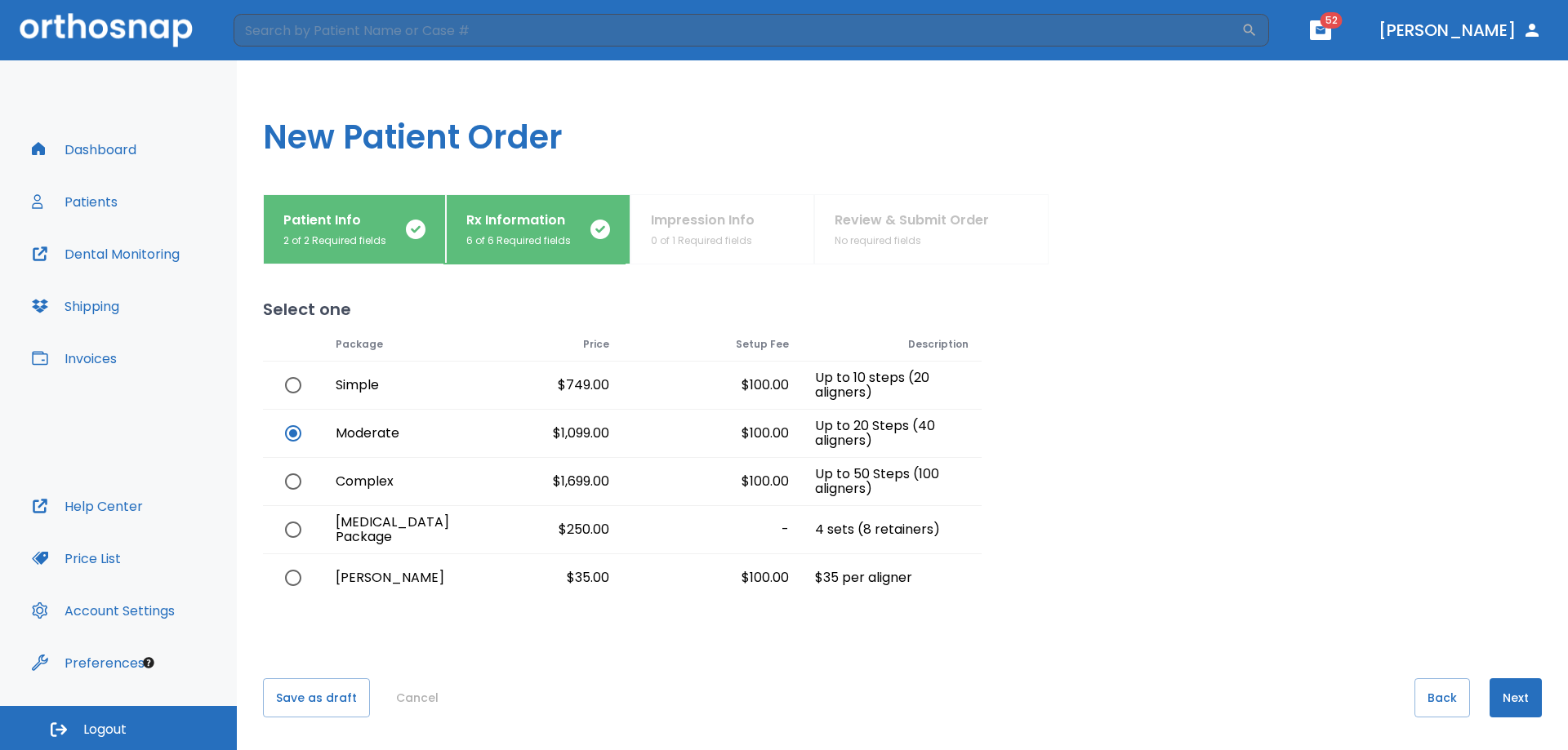
click at [1512, 705] on button "Next" at bounding box center [1515, 697] width 52 height 39
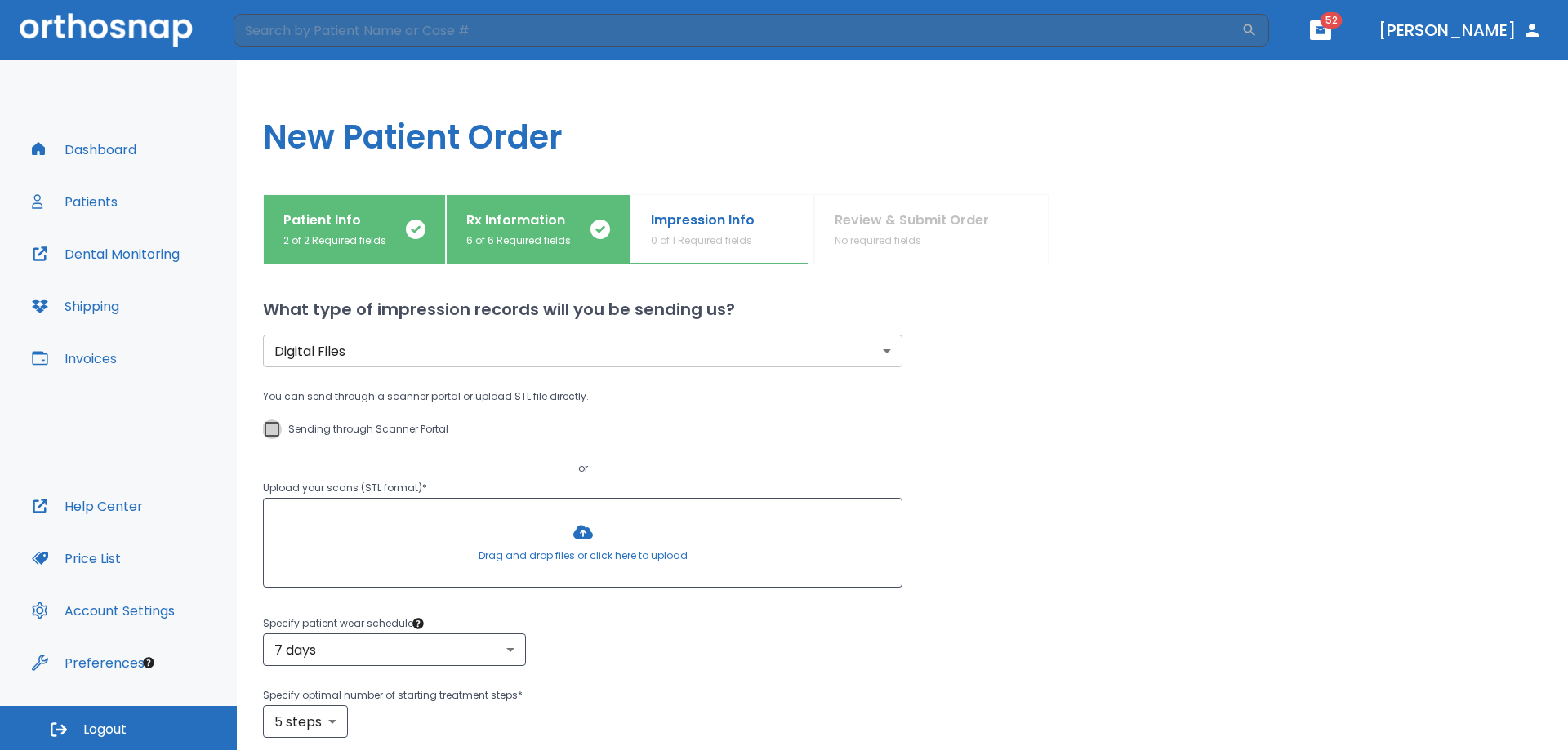
click at [278, 427] on input "Sending through Scanner Portal" at bounding box center [272, 430] width 20 height 20
checkbox input "true"
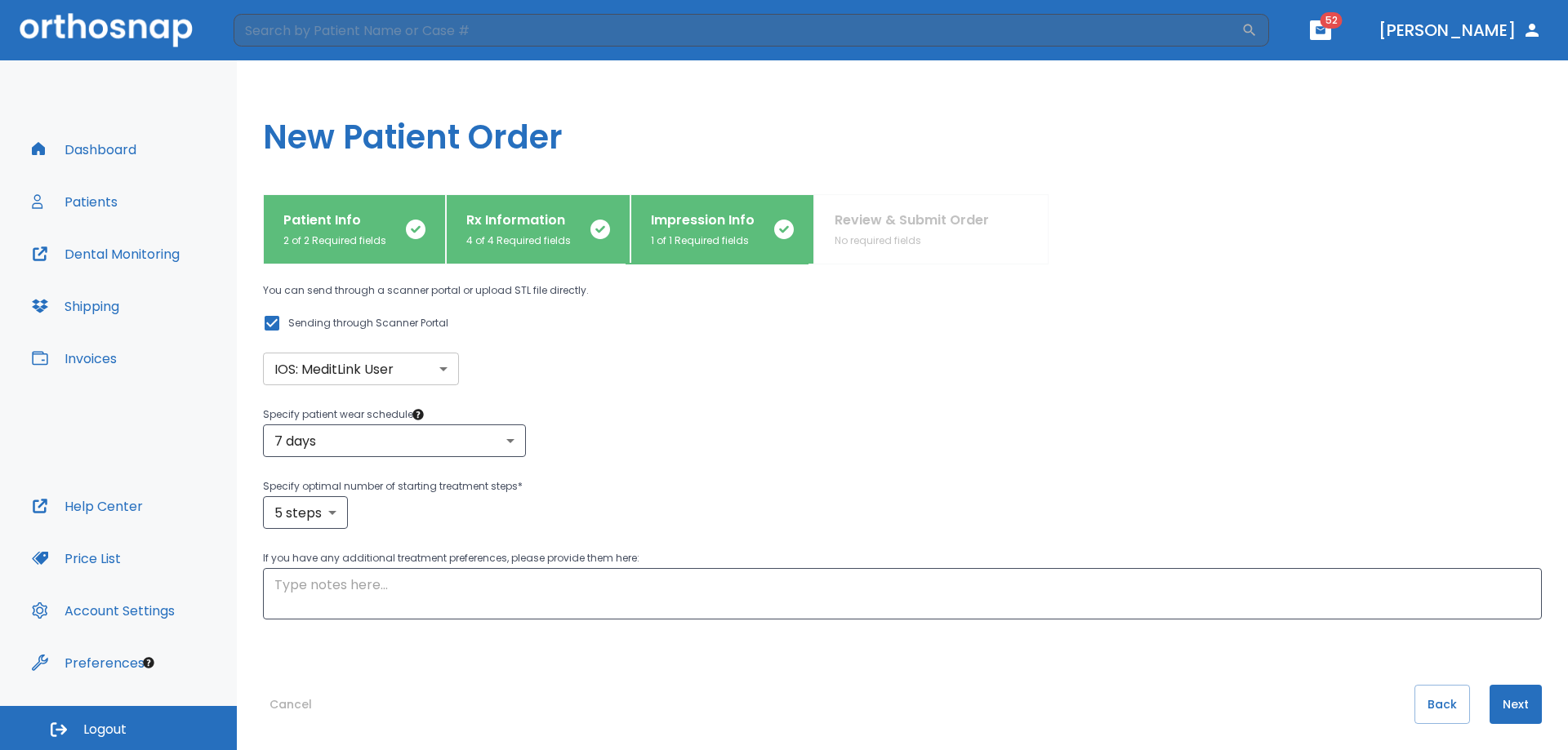
scroll to position [112, 0]
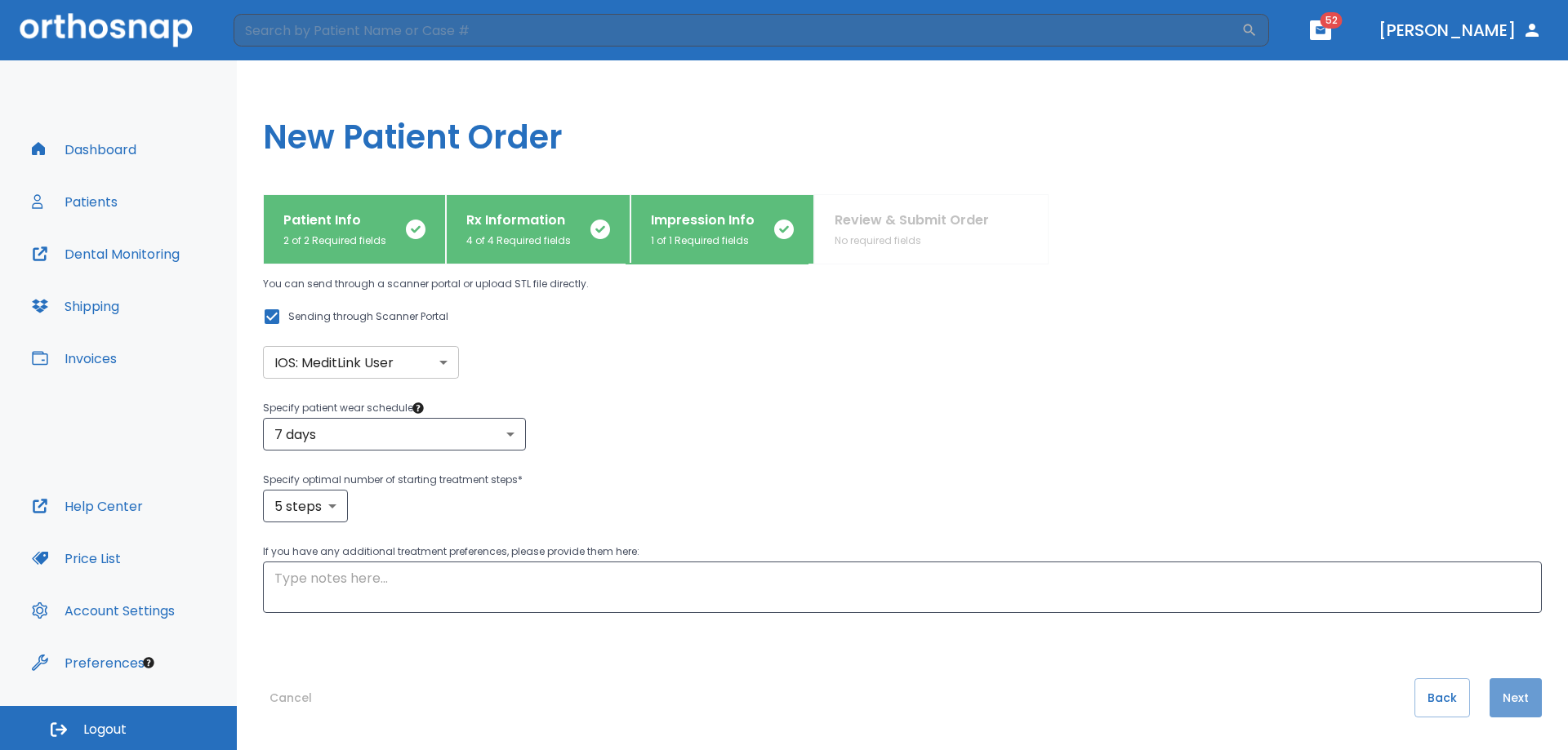
click at [1513, 700] on button "Next" at bounding box center [1515, 697] width 52 height 39
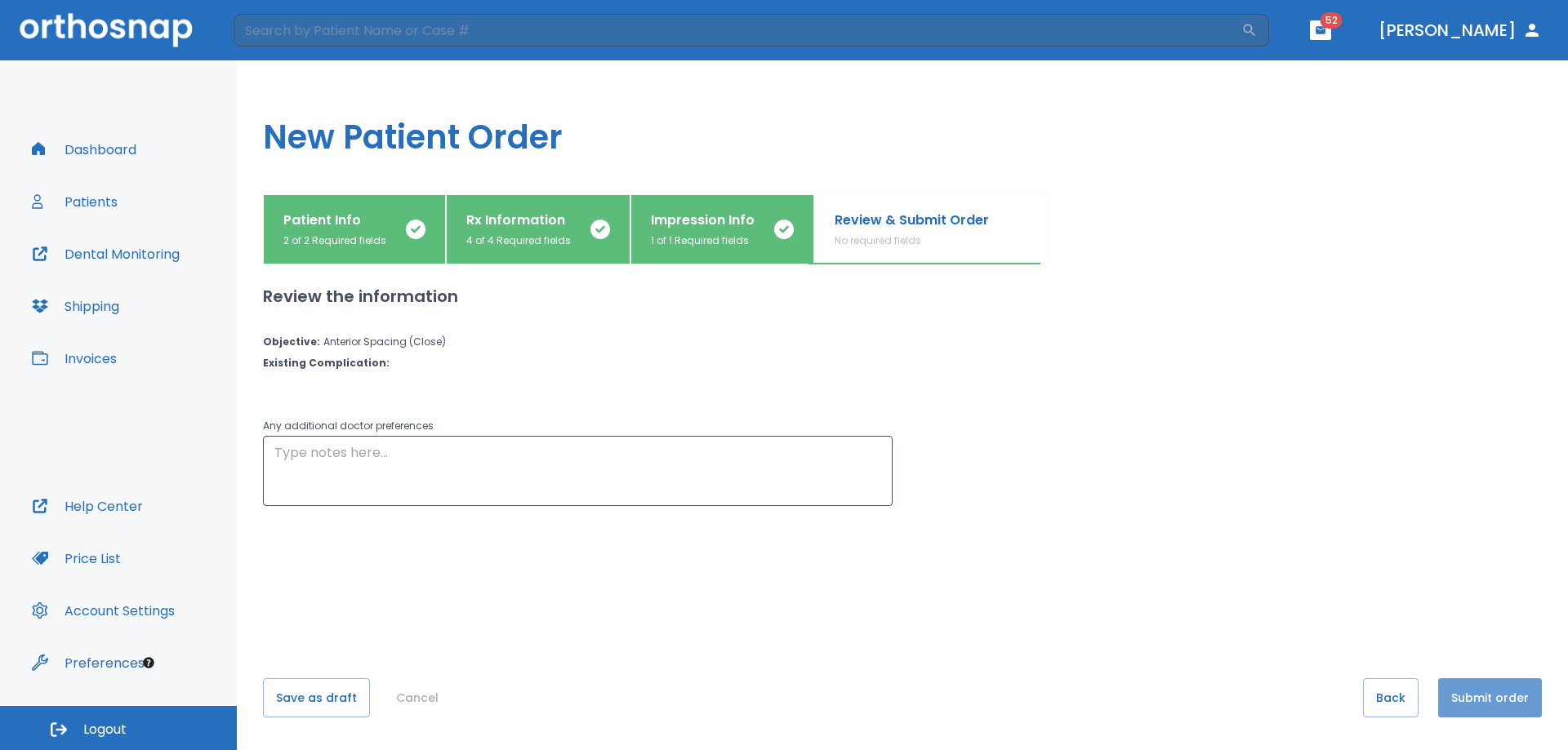
click at [1482, 700] on button "Submit order" at bounding box center [1490, 697] width 104 height 39
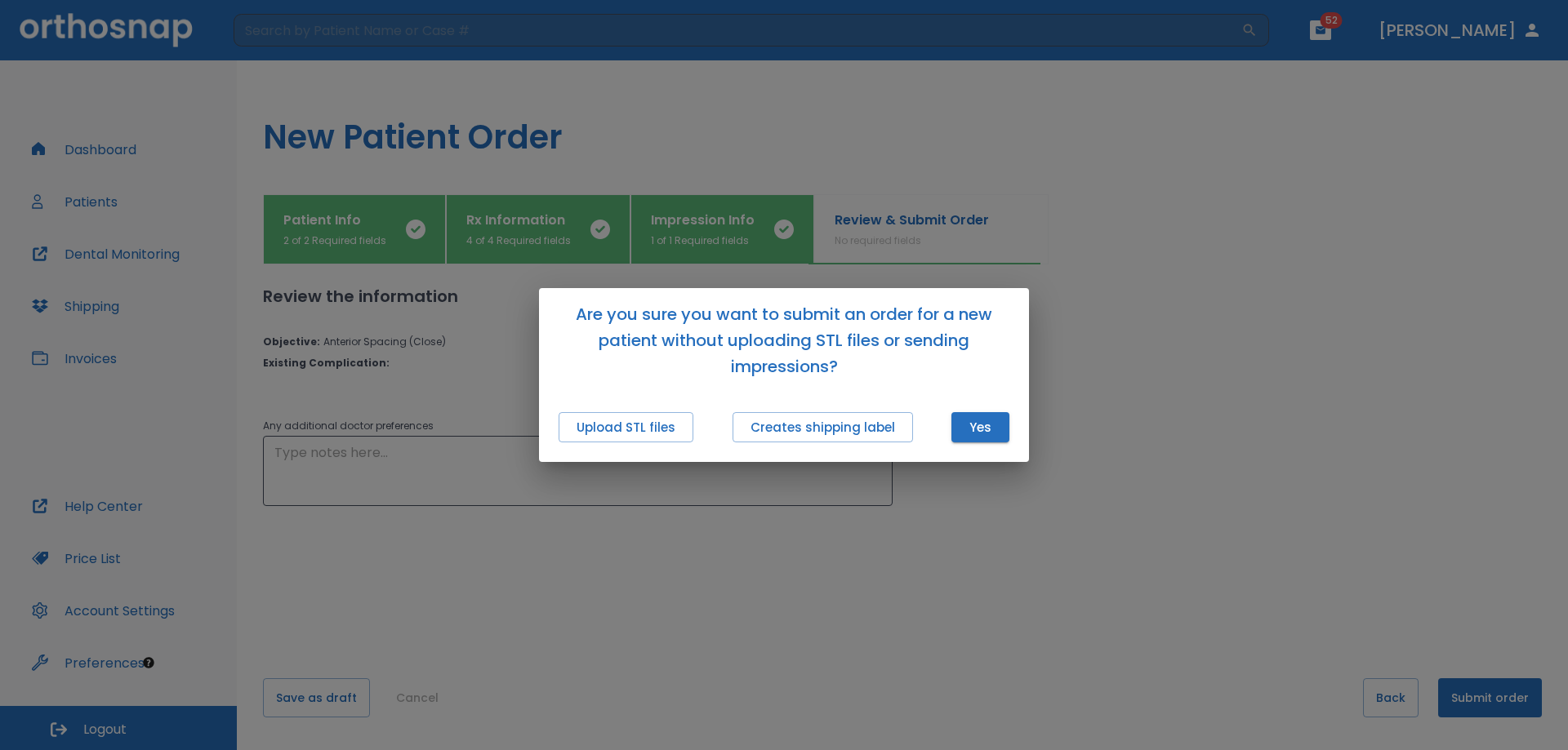
click at [930, 612] on div "Are you sure you want to submit an order for a new patient without uploading ST…" at bounding box center [784, 375] width 1568 height 750
click at [893, 567] on div "Are you sure you want to submit an order for a new patient without uploading ST…" at bounding box center [784, 375] width 1568 height 750
click at [656, 435] on button "Upload STL files" at bounding box center [625, 427] width 135 height 31
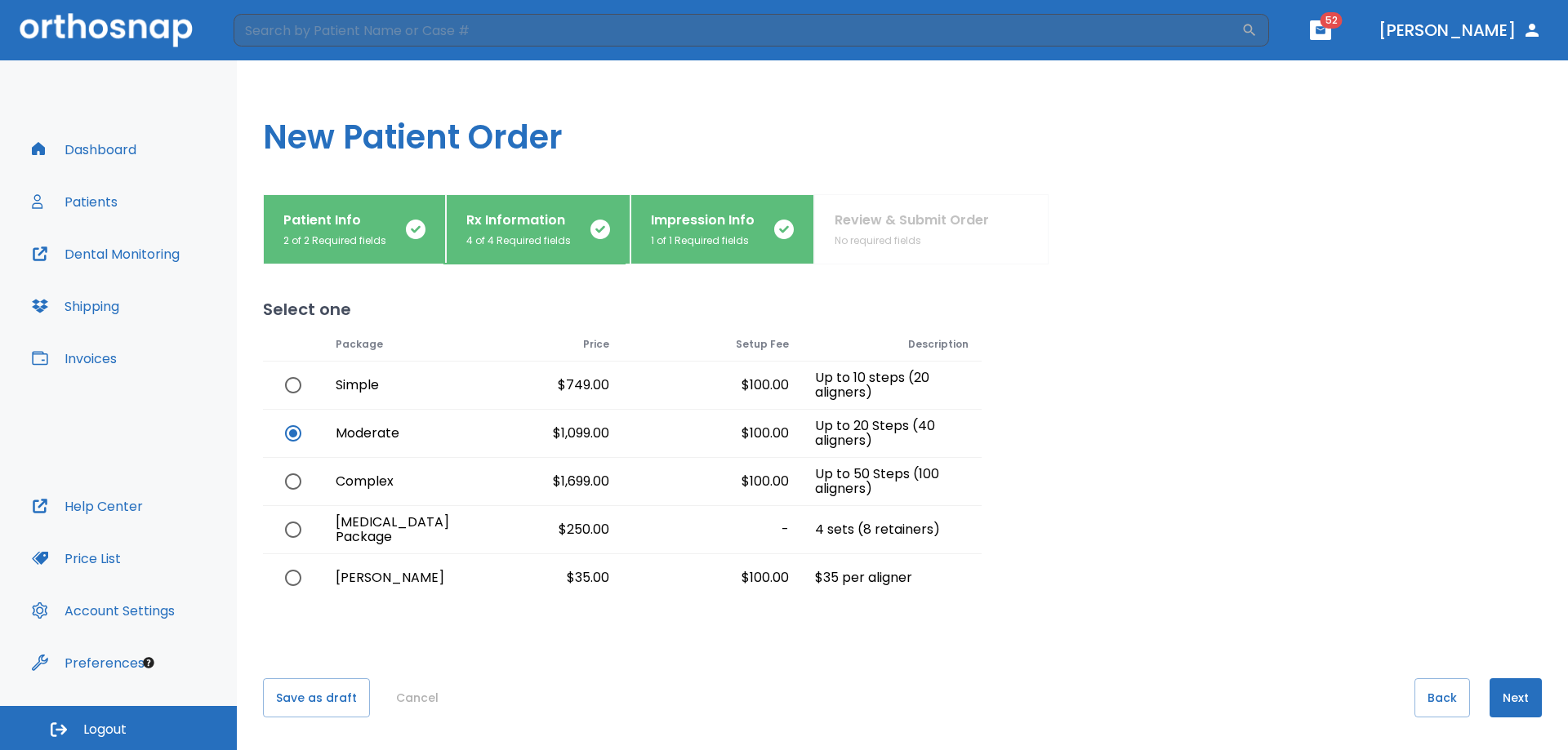
click at [720, 221] on p "Impression Info" at bounding box center [703, 221] width 104 height 20
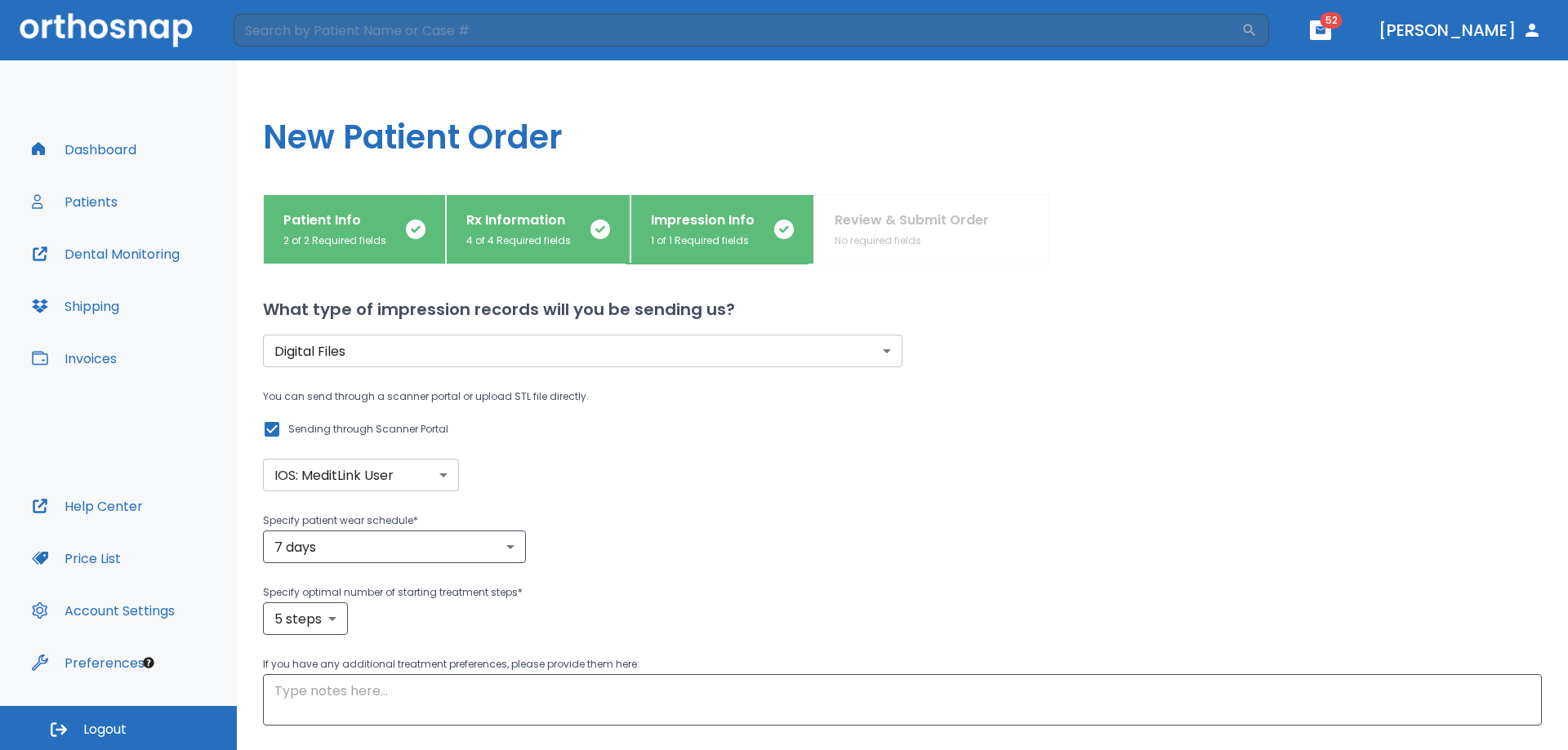
click at [441, 354] on body "​ 52 [PERSON_NAME] Dashboard Patients Dental Monitoring Shipping Invoices Help …" at bounding box center [784, 375] width 1568 height 750
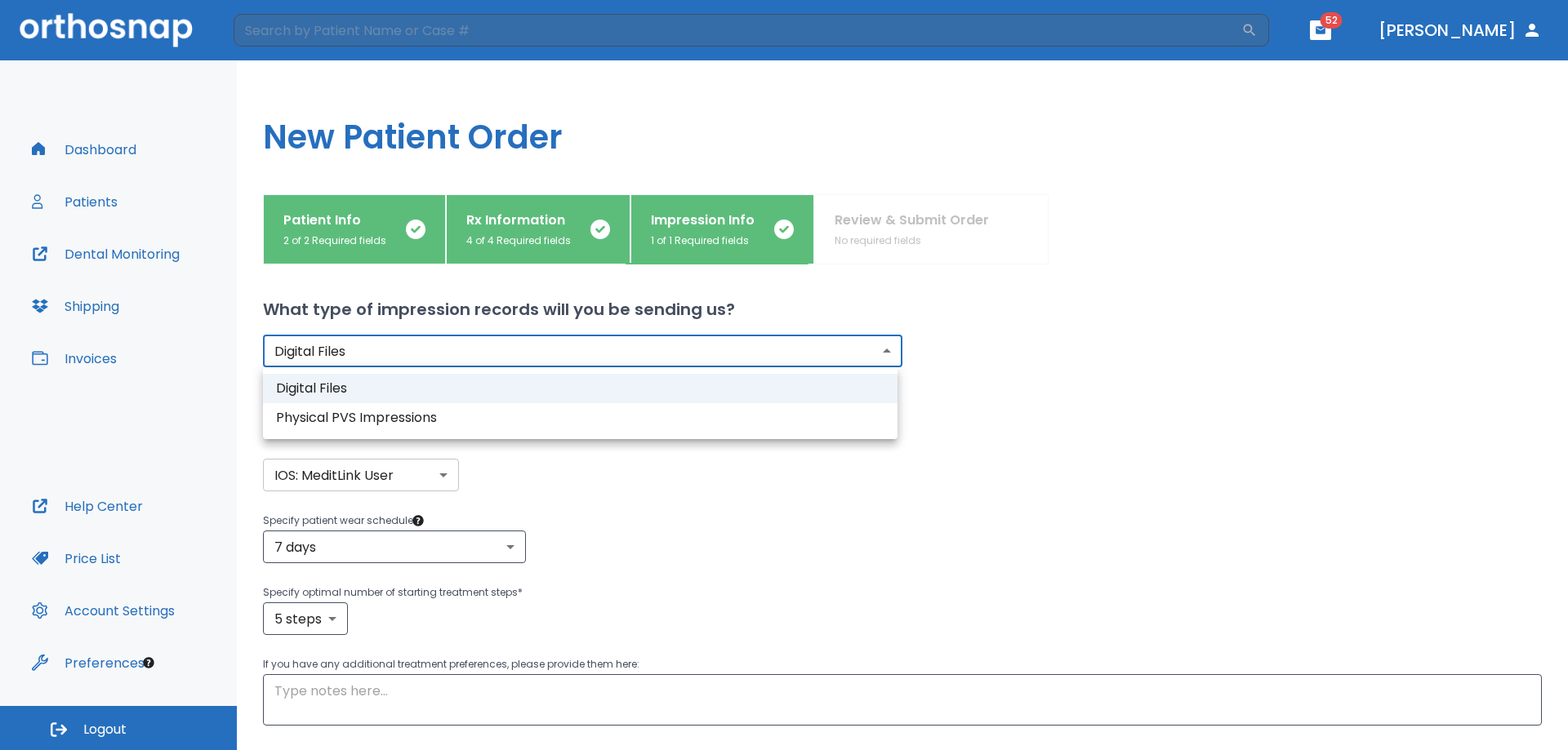
click at [339, 382] on li "Digital Files" at bounding box center [580, 389] width 634 height 30
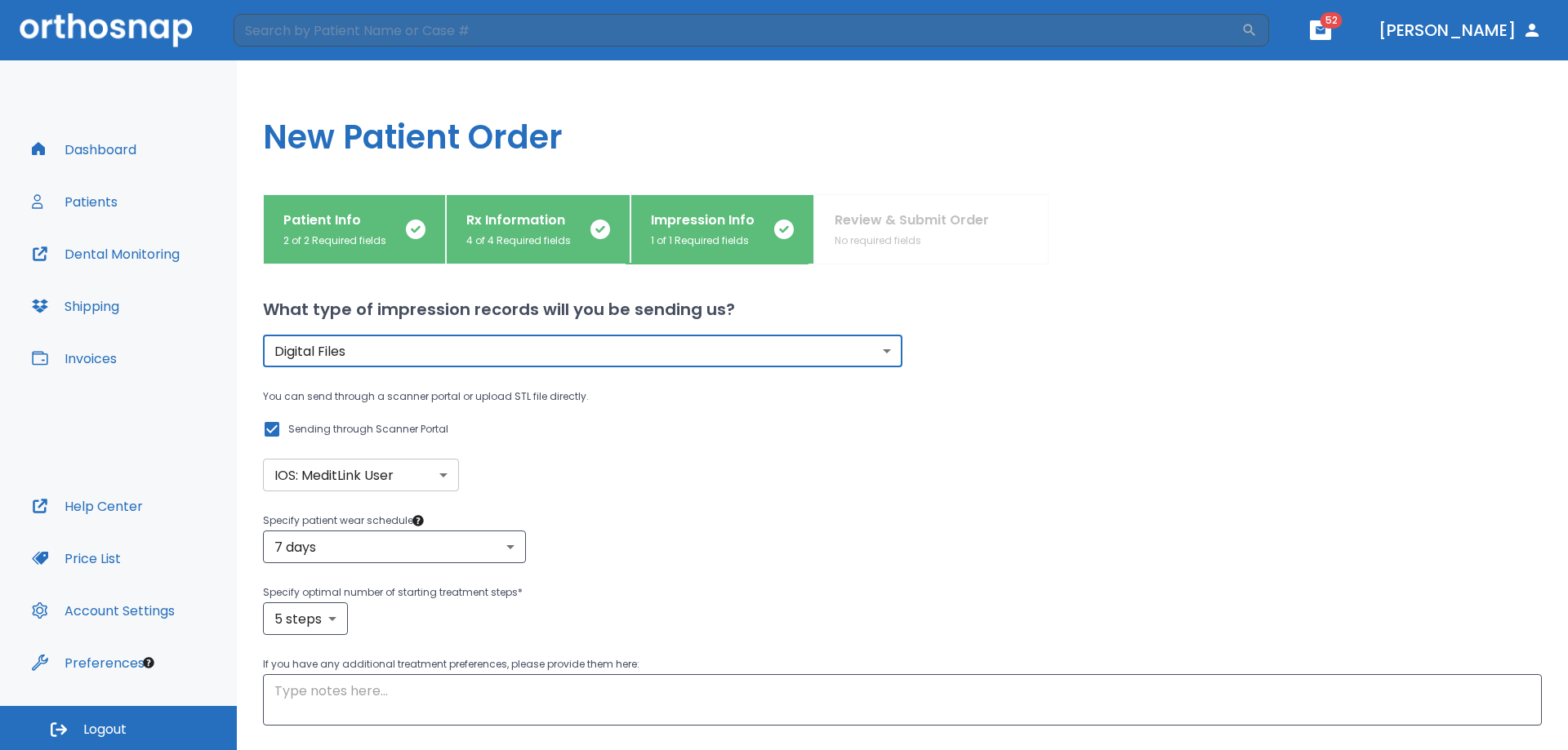
click at [417, 474] on body "​ 52 [PERSON_NAME] Dashboard Patients Dental Monitoring Shipping Invoices Help …" at bounding box center [784, 375] width 1568 height 750
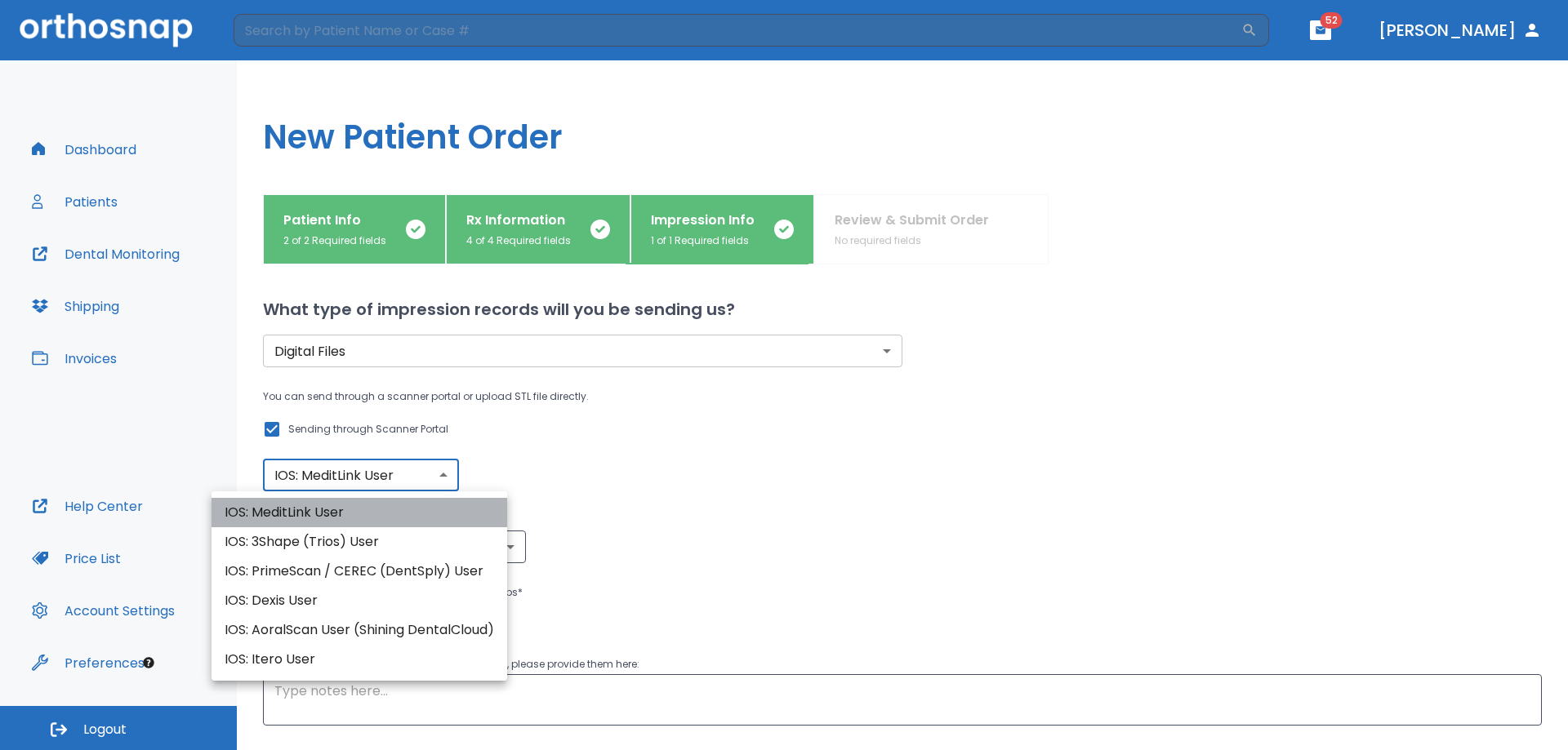
click at [309, 514] on li "IOS: MeditLink User" at bounding box center [359, 513] width 296 height 30
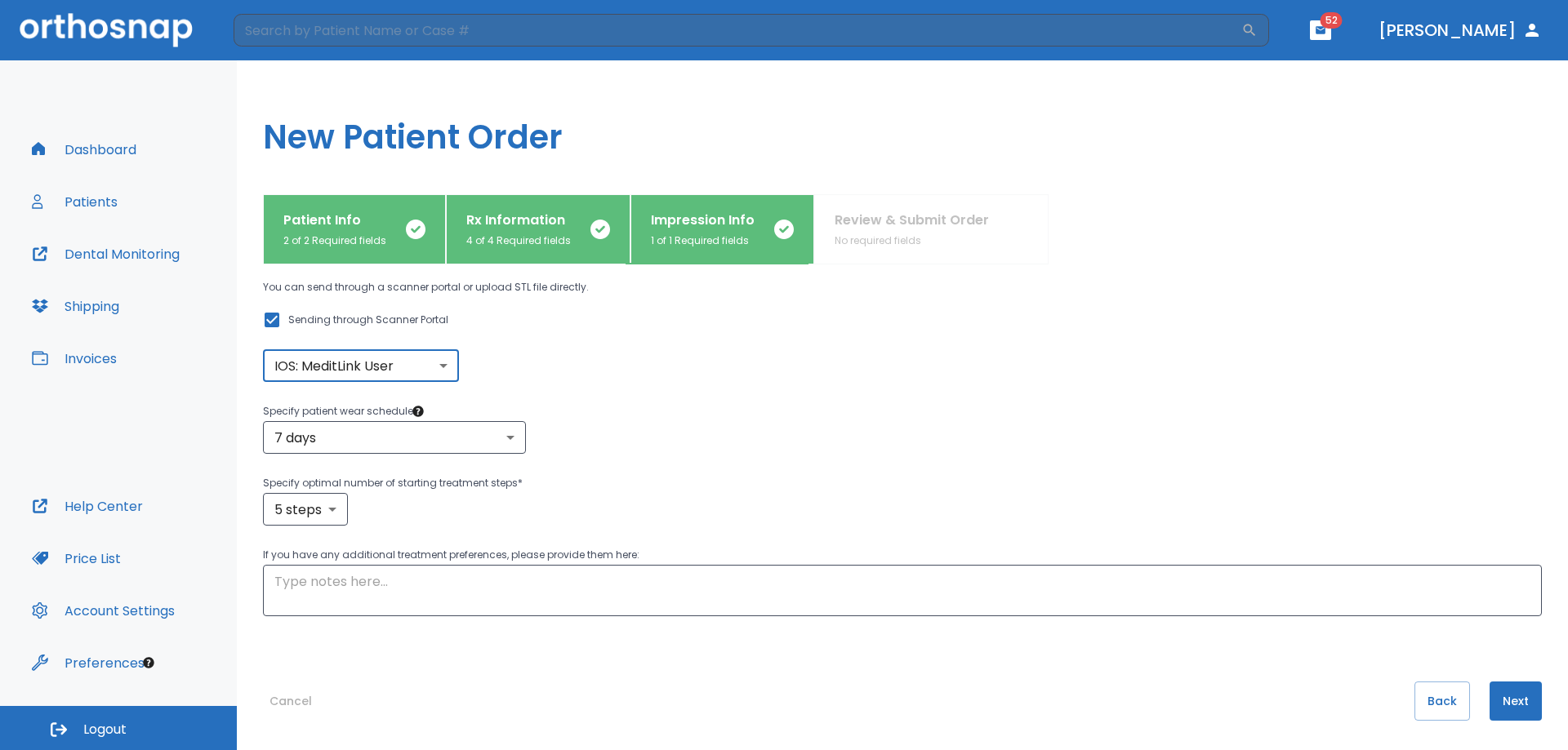
scroll to position [112, 0]
click at [1507, 697] on button "Next" at bounding box center [1515, 697] width 52 height 39
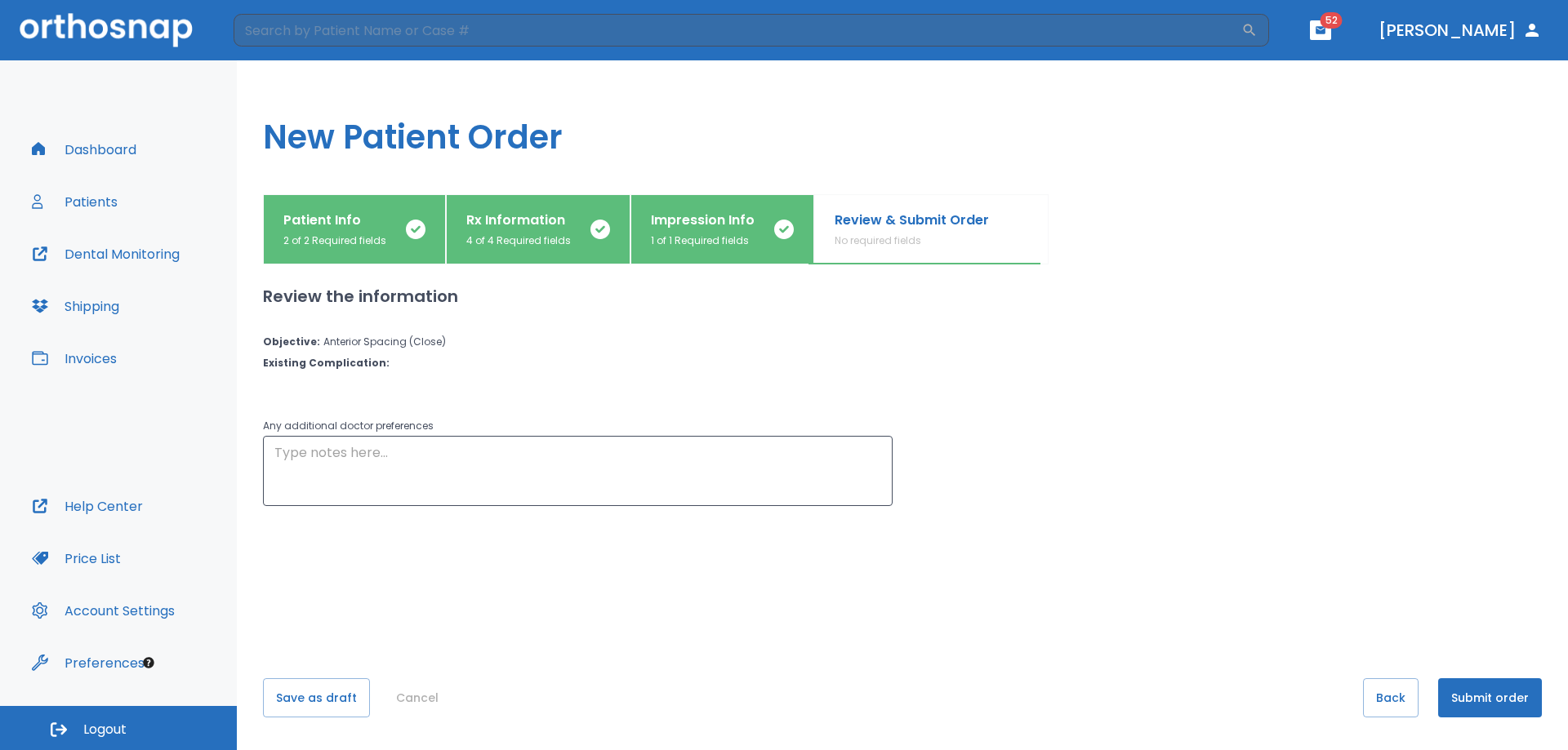
scroll to position [0, 0]
click at [1504, 699] on button "Submit order" at bounding box center [1490, 697] width 104 height 39
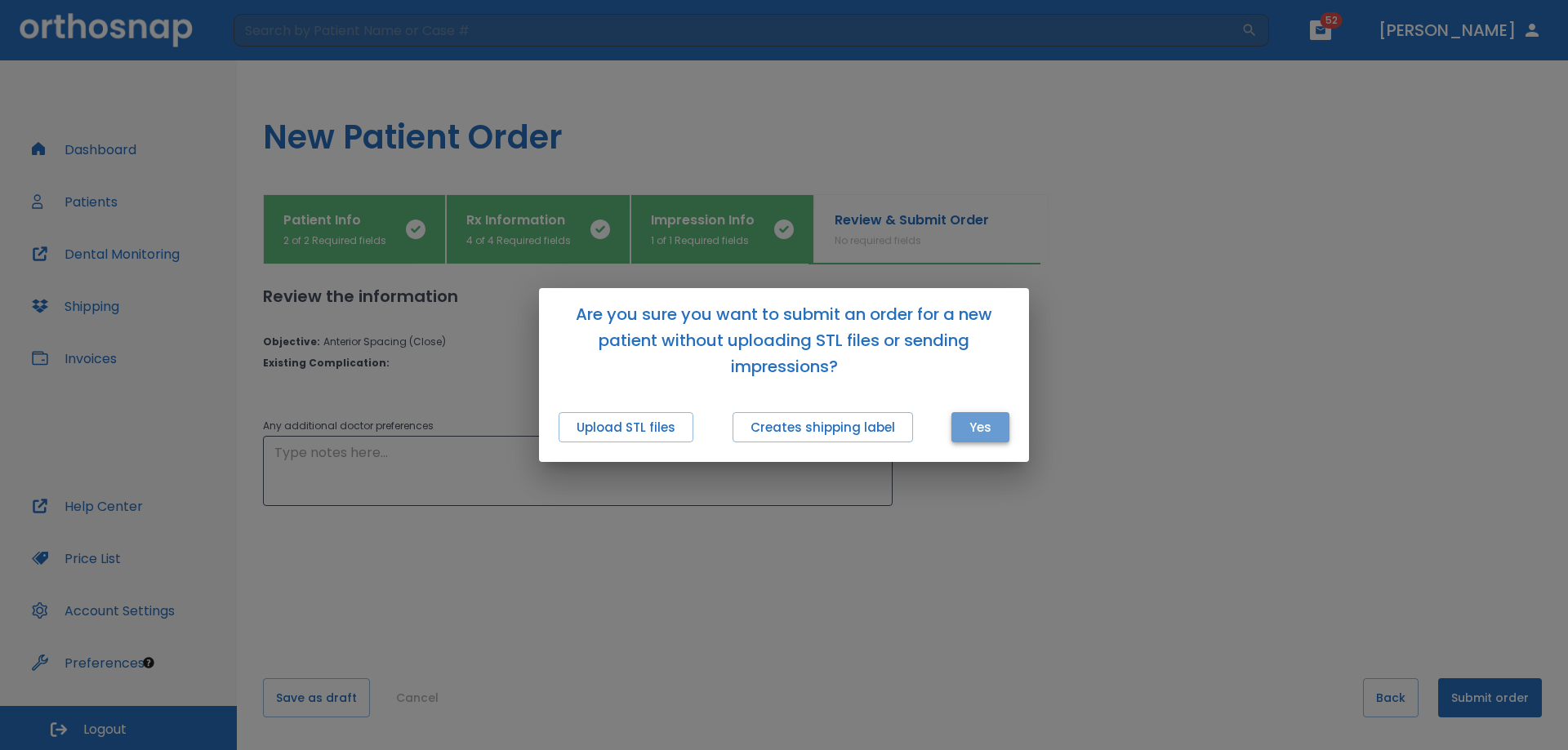
click at [1003, 429] on button "Yes" at bounding box center [981, 427] width 58 height 31
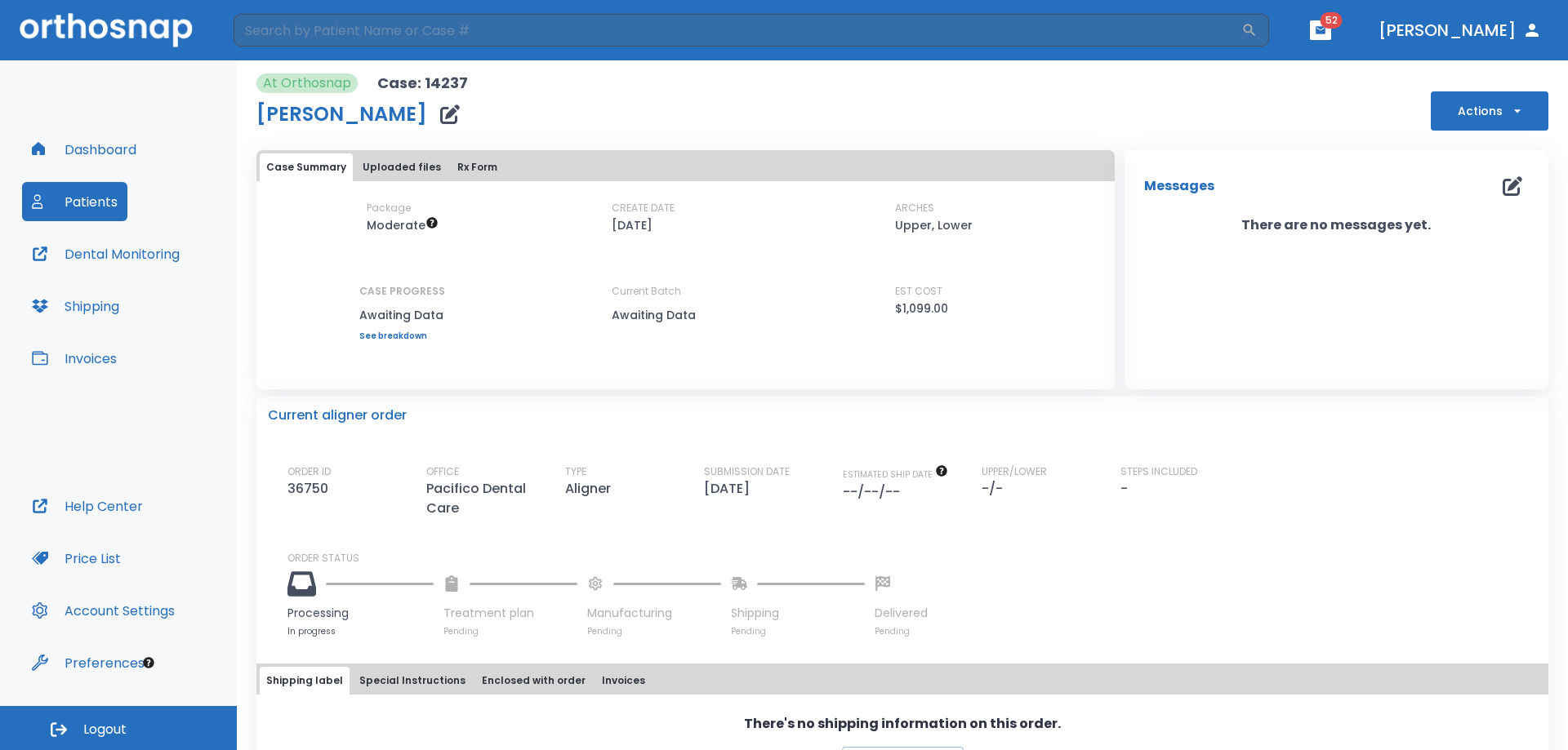
click at [389, 169] on button "Uploaded files" at bounding box center [402, 168] width 92 height 28
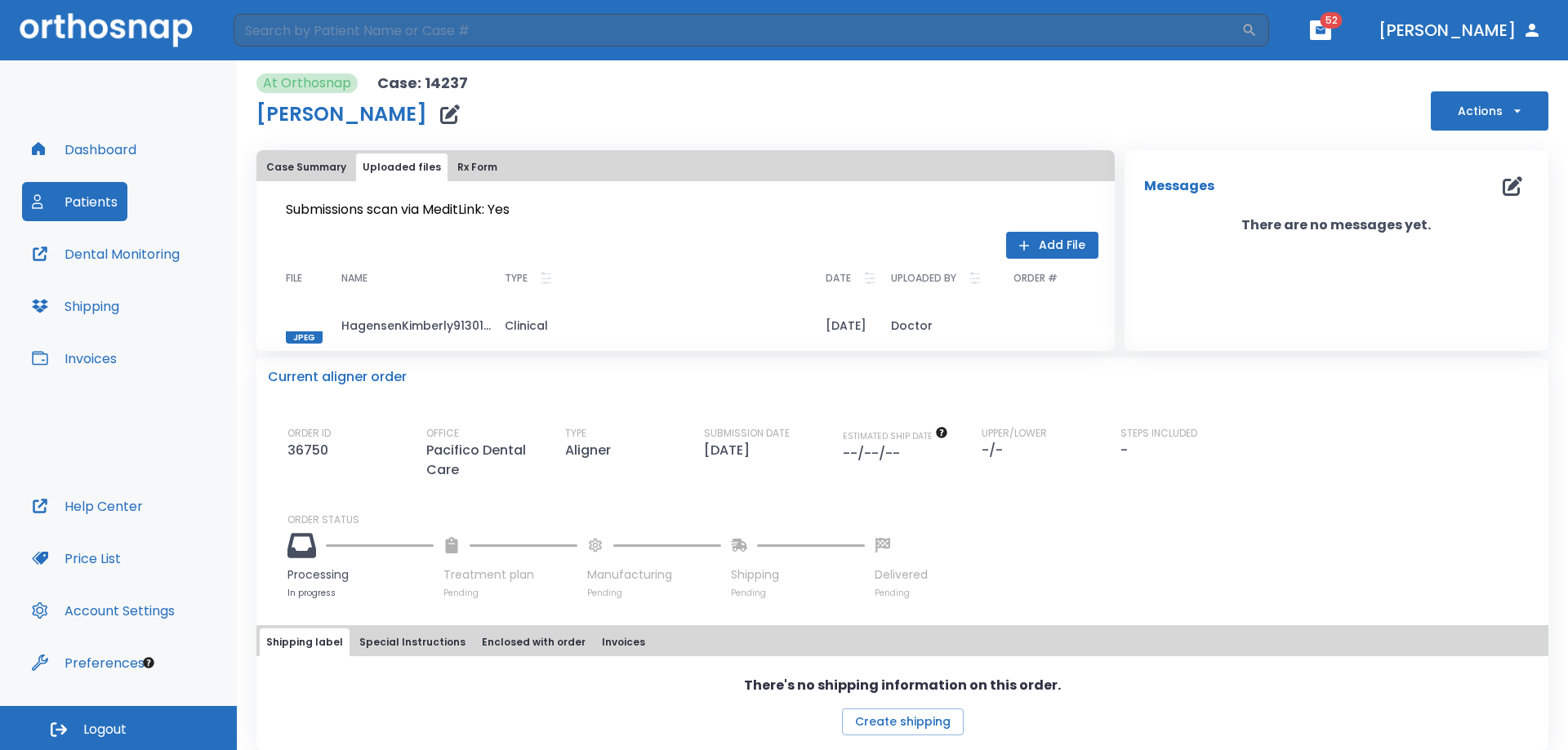
click at [461, 160] on button "Rx Form" at bounding box center [478, 168] width 53 height 28
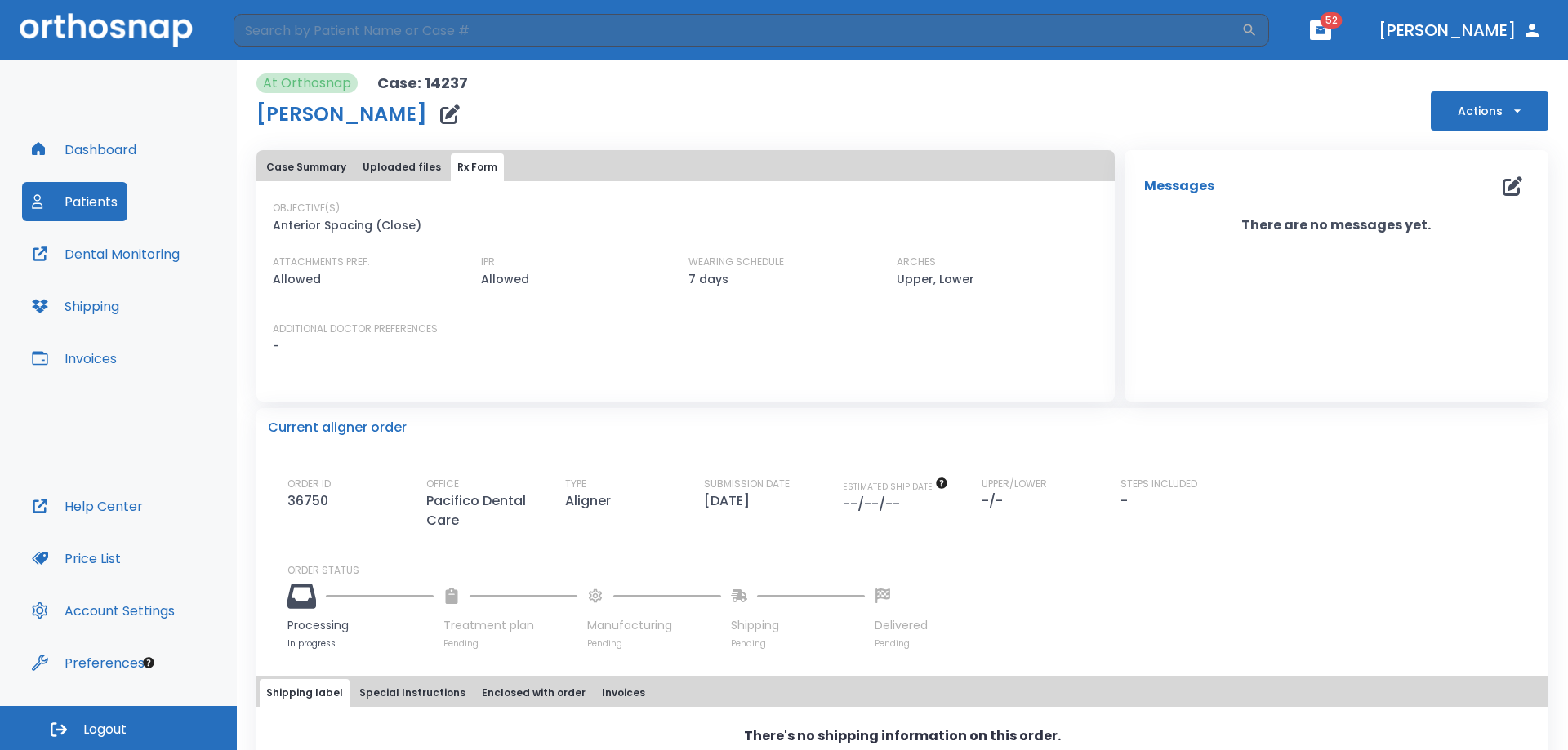
click at [299, 171] on button "Case Summary" at bounding box center [306, 168] width 93 height 28
